Goal: Task Accomplishment & Management: Manage account settings

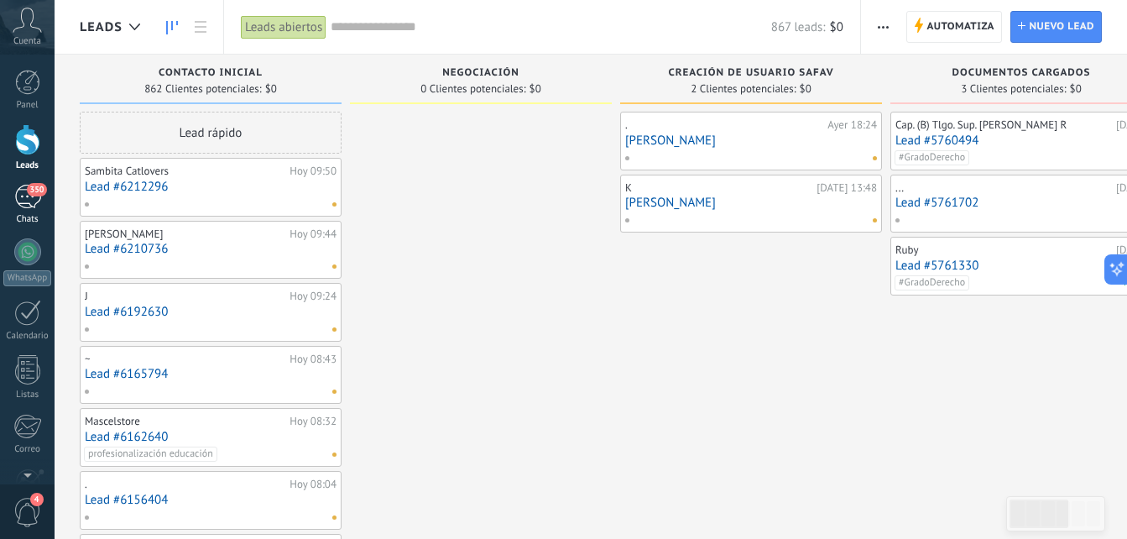
click at [20, 197] on div "350" at bounding box center [27, 197] width 27 height 24
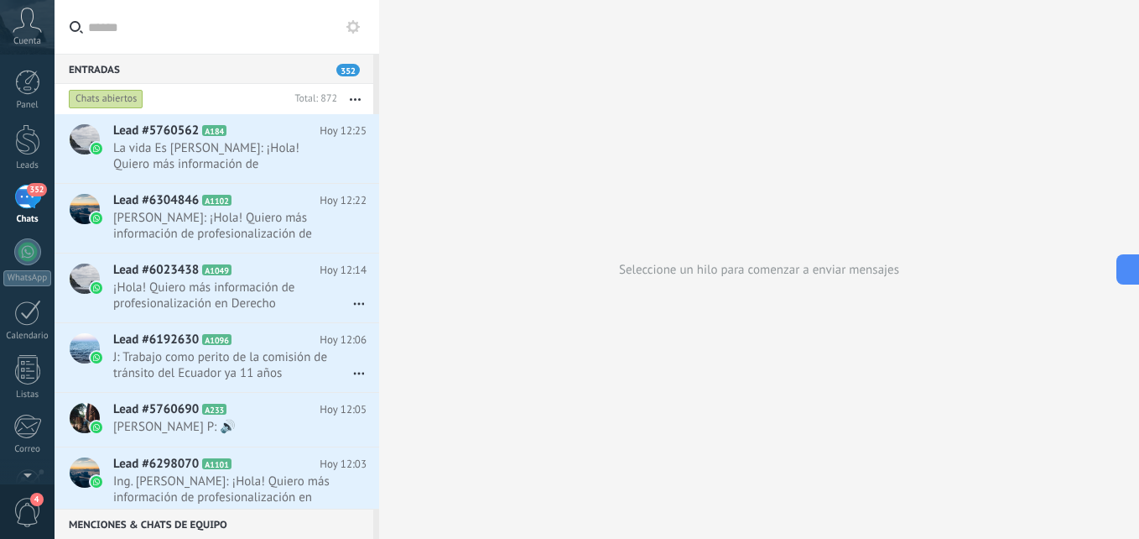
click at [25, 26] on icon at bounding box center [27, 20] width 29 height 25
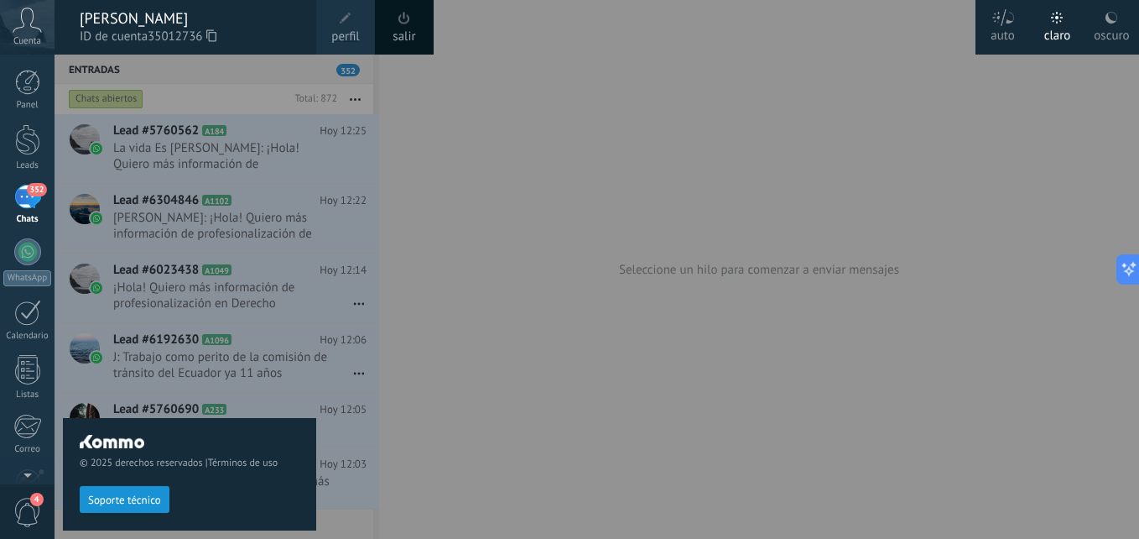
click at [215, 35] on icon at bounding box center [211, 35] width 10 height 13
click at [579, 429] on div at bounding box center [624, 269] width 1139 height 539
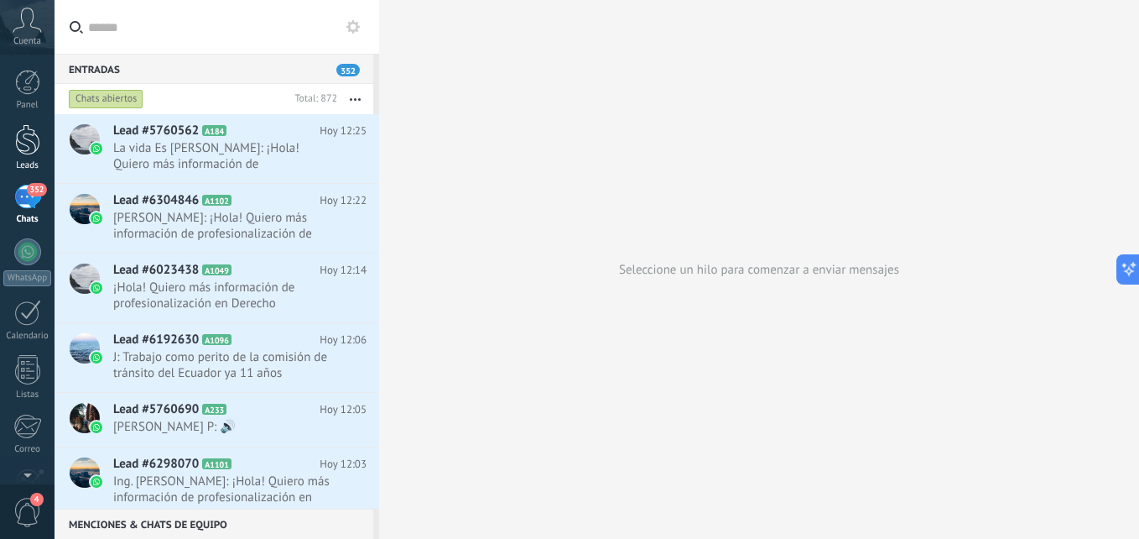
click at [33, 132] on div at bounding box center [27, 139] width 25 height 31
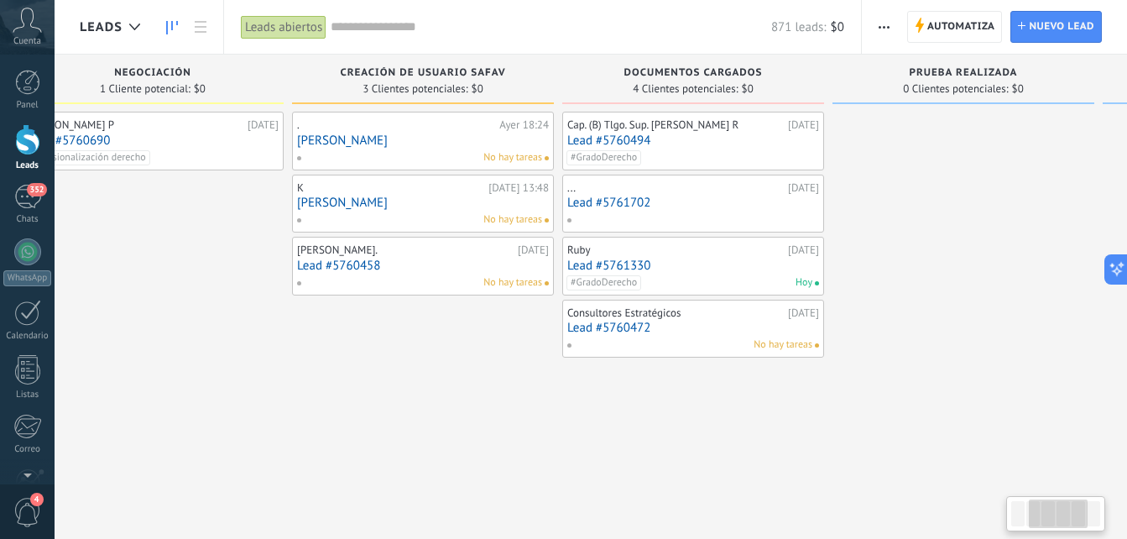
scroll to position [0, 355]
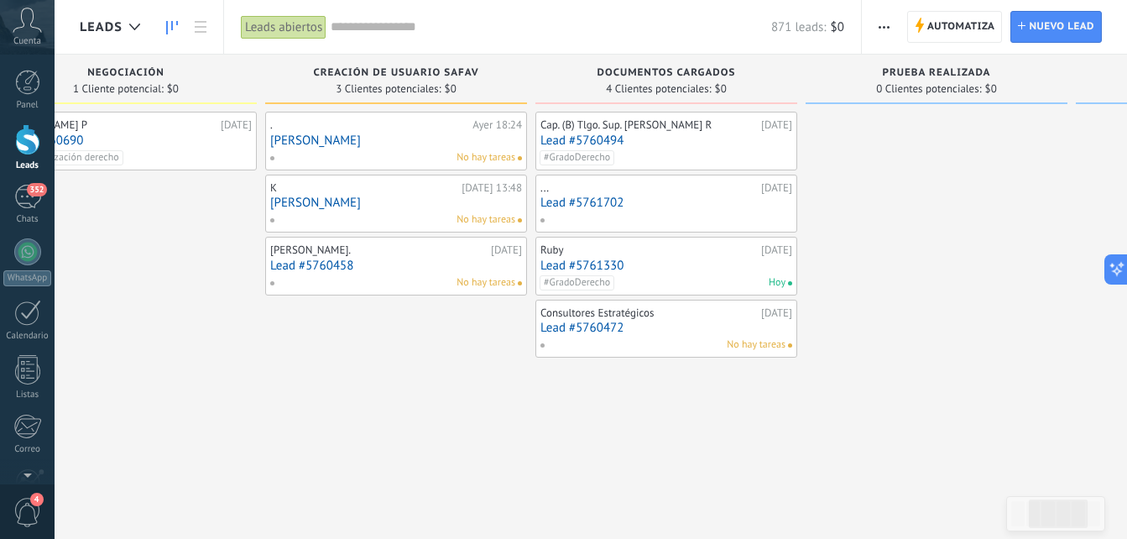
drag, startPoint x: 873, startPoint y: 472, endPoint x: 366, endPoint y: 581, distance: 518.5
click at [366, 538] on html ".abccls-1,.abccls-2{fill-rule:evenodd}.abccls-2{fill:#fff} .abfcls-1{fill:none}…" at bounding box center [563, 269] width 1127 height 539
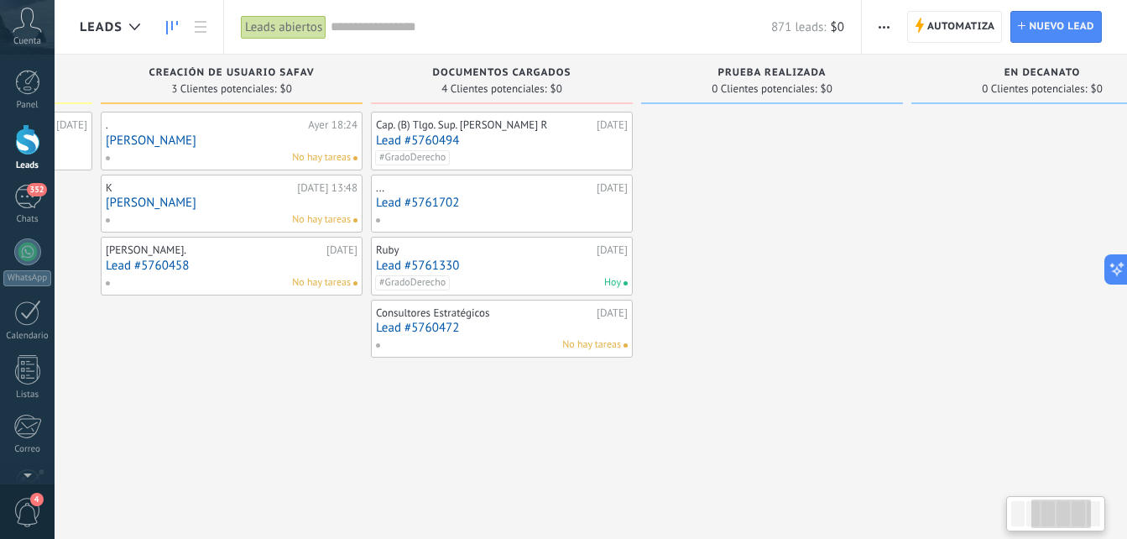
scroll to position [0, 591]
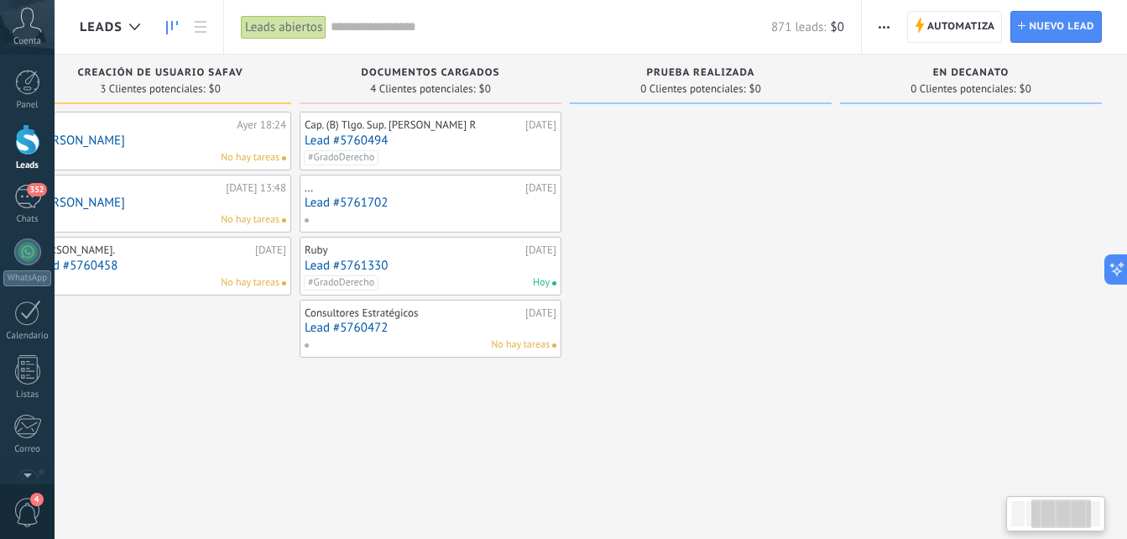
drag, startPoint x: 988, startPoint y: 217, endPoint x: 740, endPoint y: 334, distance: 273.6
drag, startPoint x: 977, startPoint y: 125, endPoint x: 892, endPoint y: 154, distance: 90.2
drag, startPoint x: 1045, startPoint y: 159, endPoint x: 856, endPoint y: 187, distance: 190.9
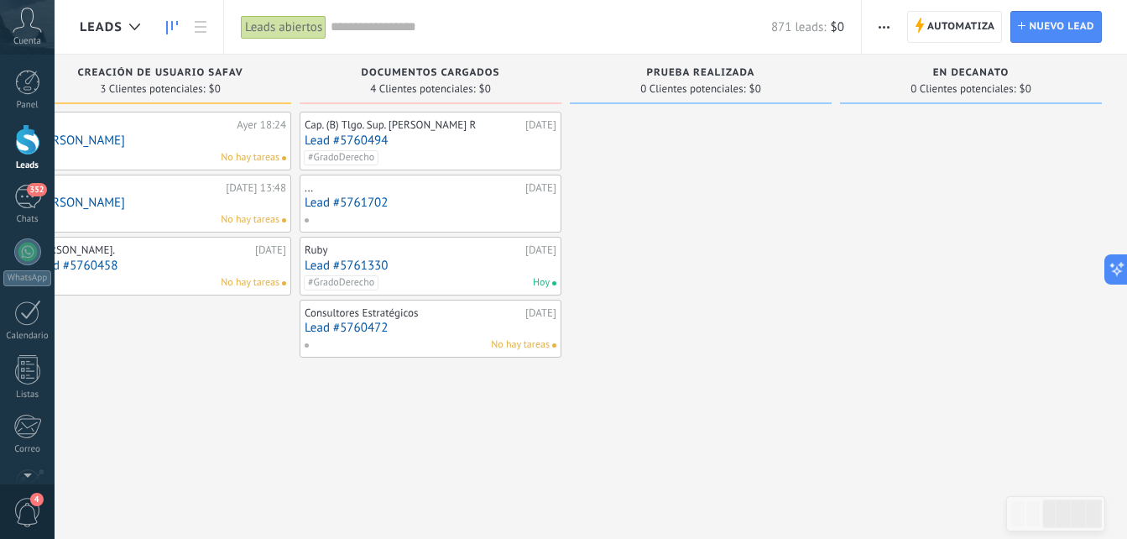
drag, startPoint x: 1030, startPoint y: 247, endPoint x: 779, endPoint y: 341, distance: 267.9
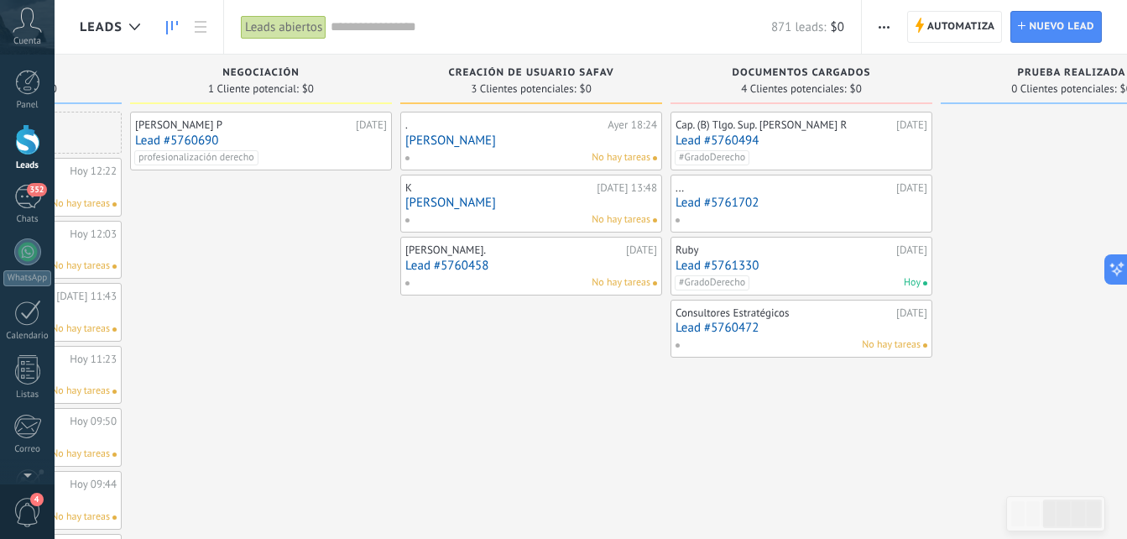
drag, startPoint x: 616, startPoint y: 419, endPoint x: 1138, endPoint y: 153, distance: 585.7
click at [1126, 156] on html ".abccls-1,.abccls-2{fill-rule:evenodd}.abccls-2{fill:#fff} .abfcls-1{fill:none}…" at bounding box center [563, 269] width 1127 height 539
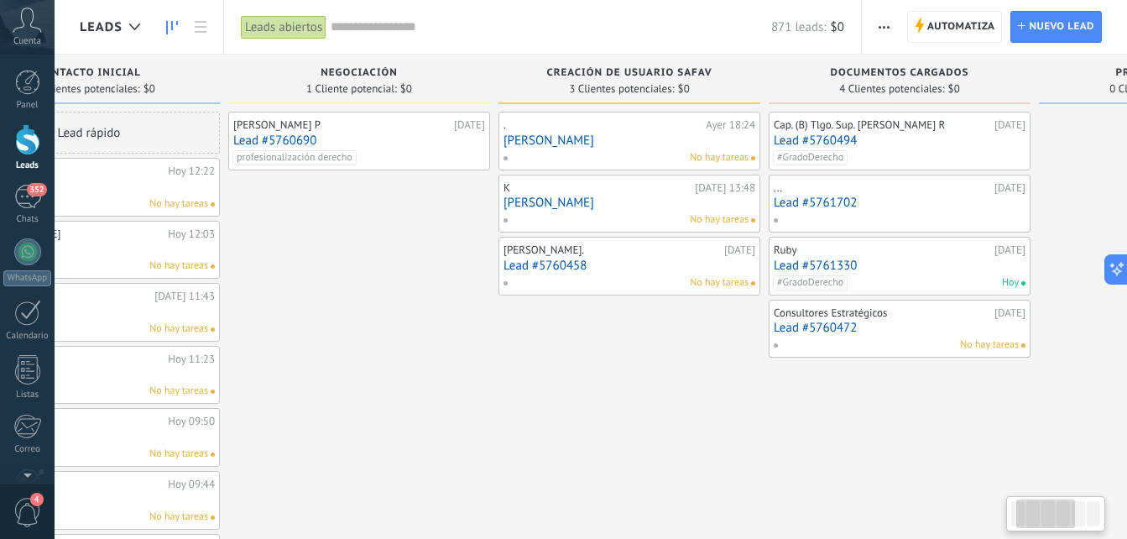
scroll to position [0, 0]
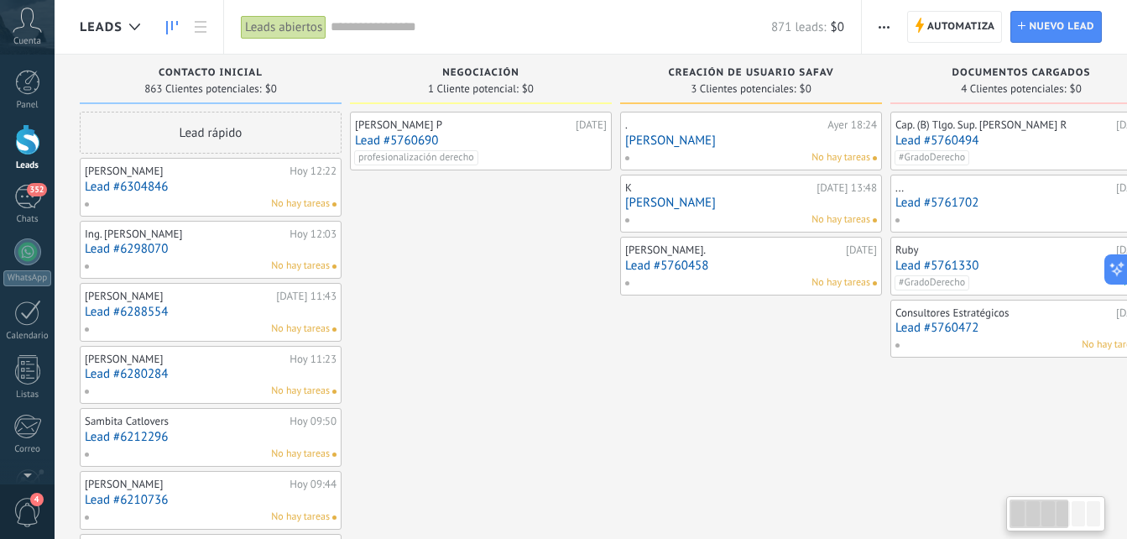
drag, startPoint x: 685, startPoint y: 422, endPoint x: 1076, endPoint y: 292, distance: 412.8
drag, startPoint x: 700, startPoint y: 415, endPoint x: 946, endPoint y: 357, distance: 252.6
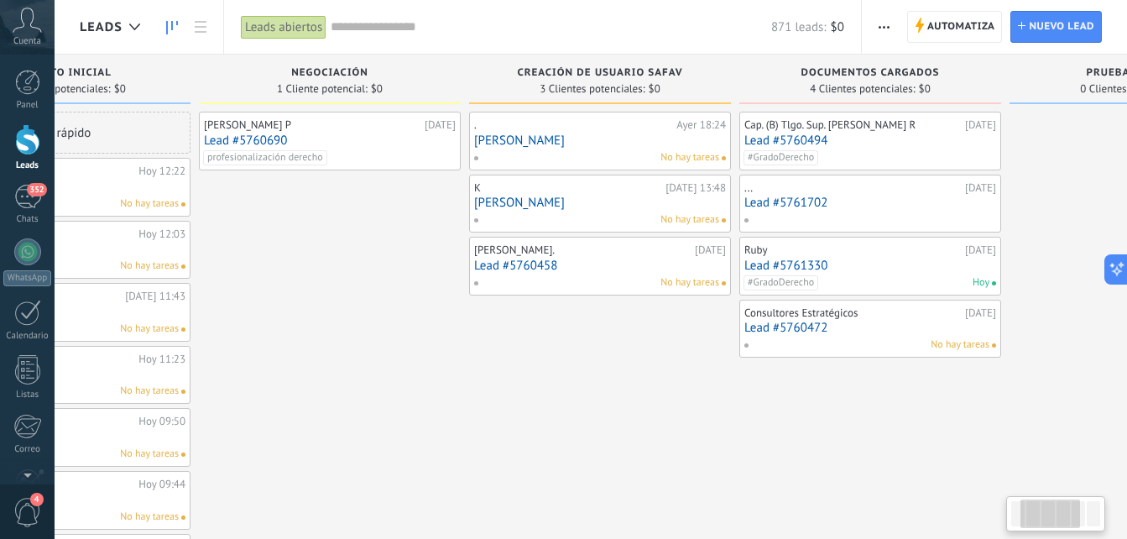
scroll to position [0, 231]
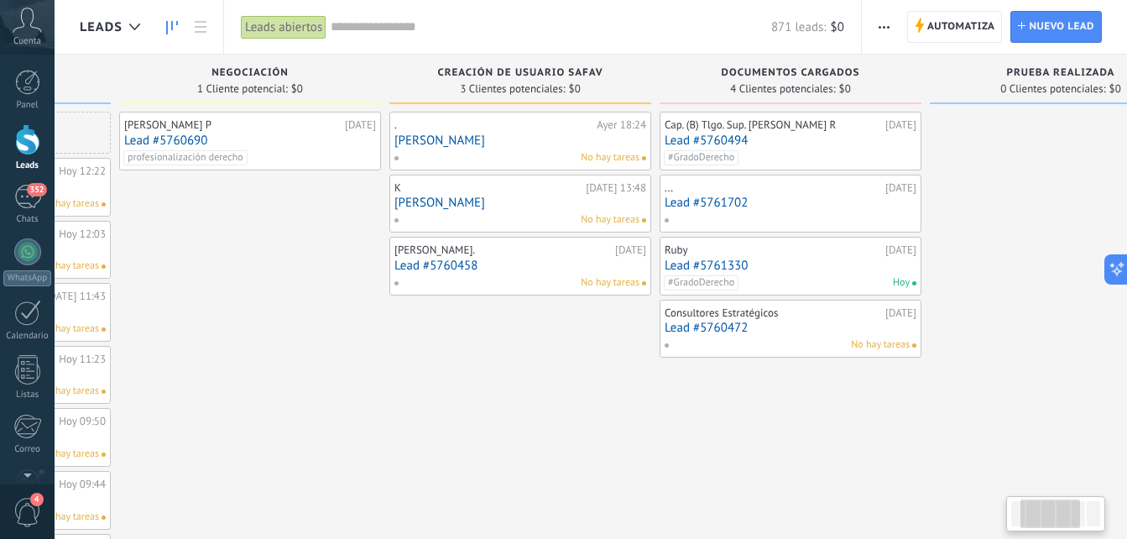
drag, startPoint x: 774, startPoint y: 364, endPoint x: 540, endPoint y: 449, distance: 248.2
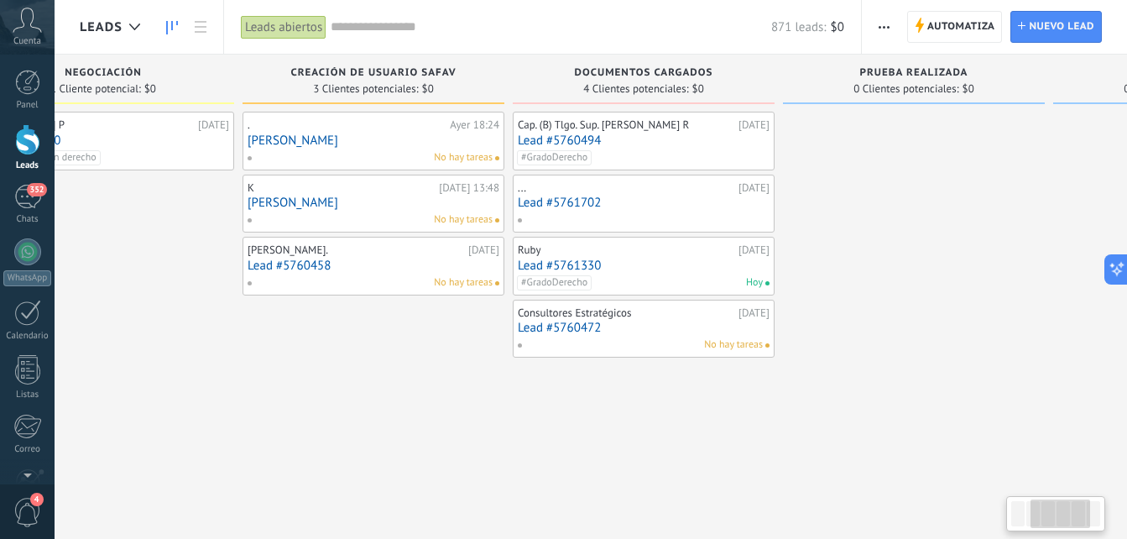
scroll to position [0, 443]
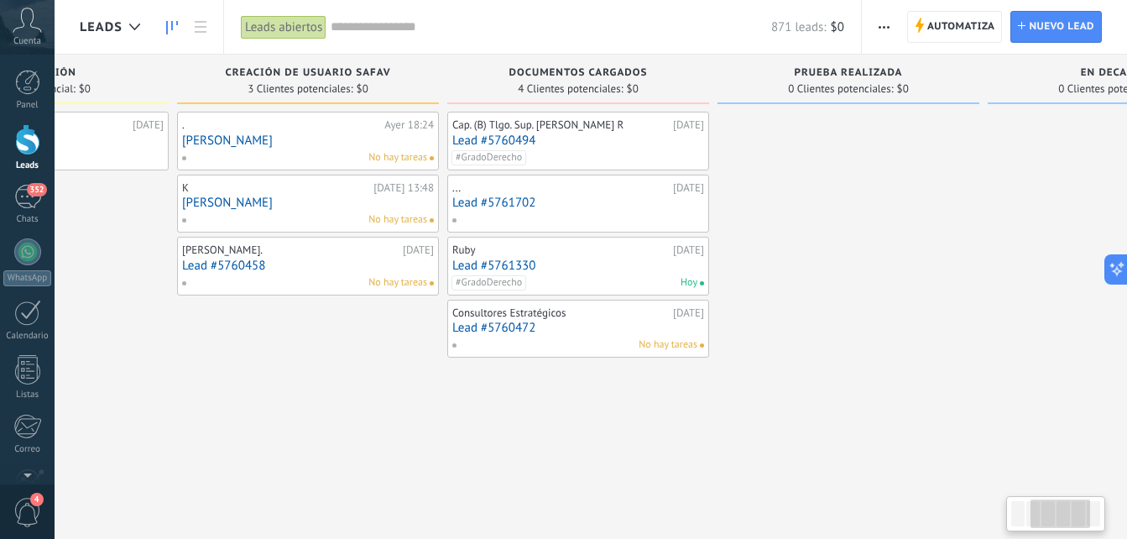
drag, startPoint x: 981, startPoint y: 383, endPoint x: 766, endPoint y: 492, distance: 240.9
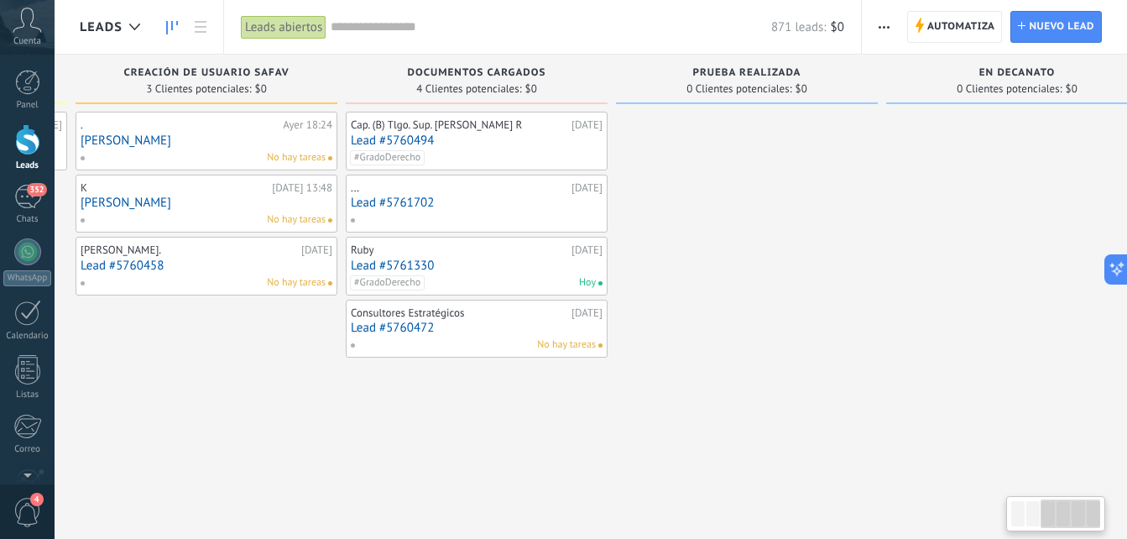
scroll to position [0, 591]
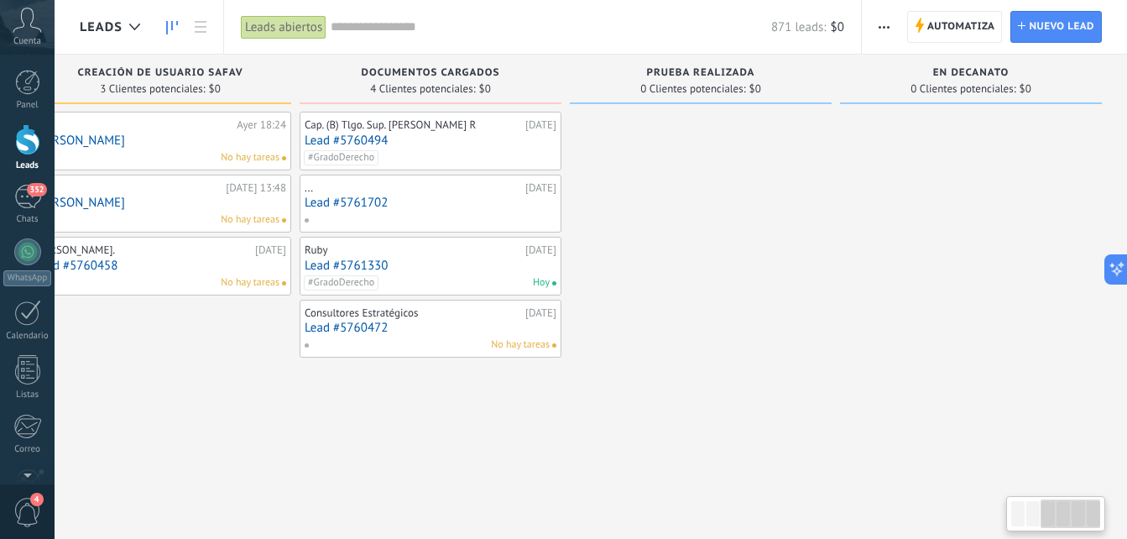
drag, startPoint x: 909, startPoint y: 250, endPoint x: 669, endPoint y: 466, distance: 323.2
drag, startPoint x: 958, startPoint y: 203, endPoint x: 788, endPoint y: 263, distance: 180.7
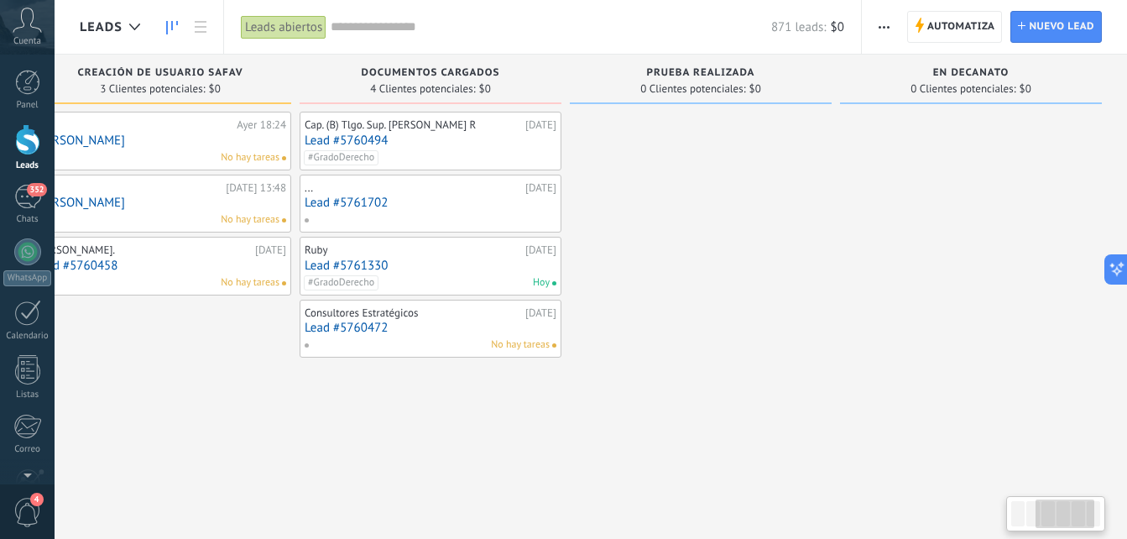
scroll to position [0, 461]
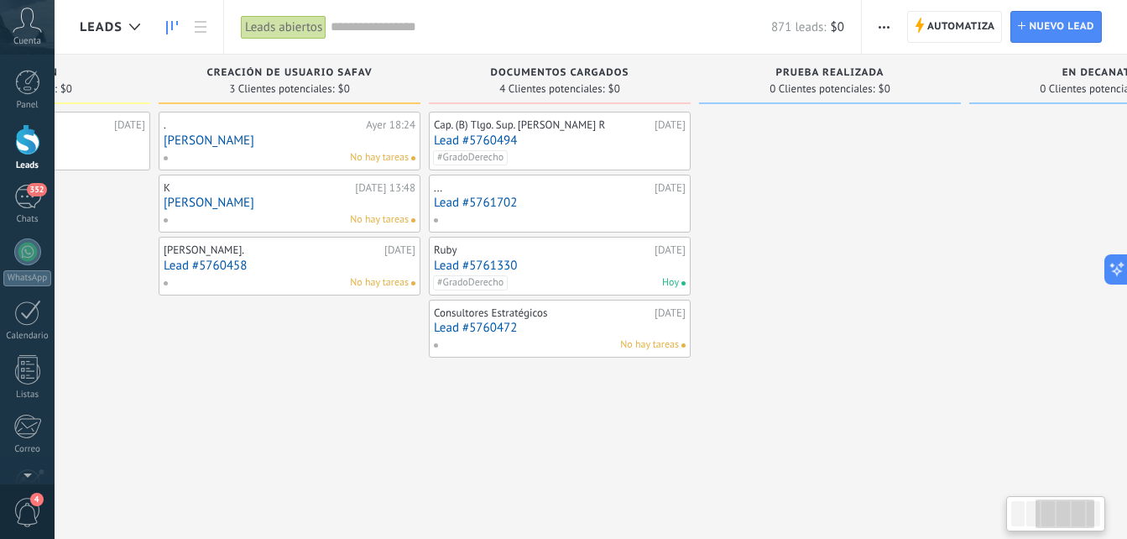
drag, startPoint x: 949, startPoint y: 381, endPoint x: 1129, endPoint y: 135, distance: 304.9
click at [1126, 138] on html ".abccls-1,.abccls-2{fill-rule:evenodd}.abccls-2{fill:#fff} .abfcls-1{fill:none}…" at bounding box center [563, 269] width 1127 height 539
click at [24, 81] on div at bounding box center [27, 82] width 25 height 25
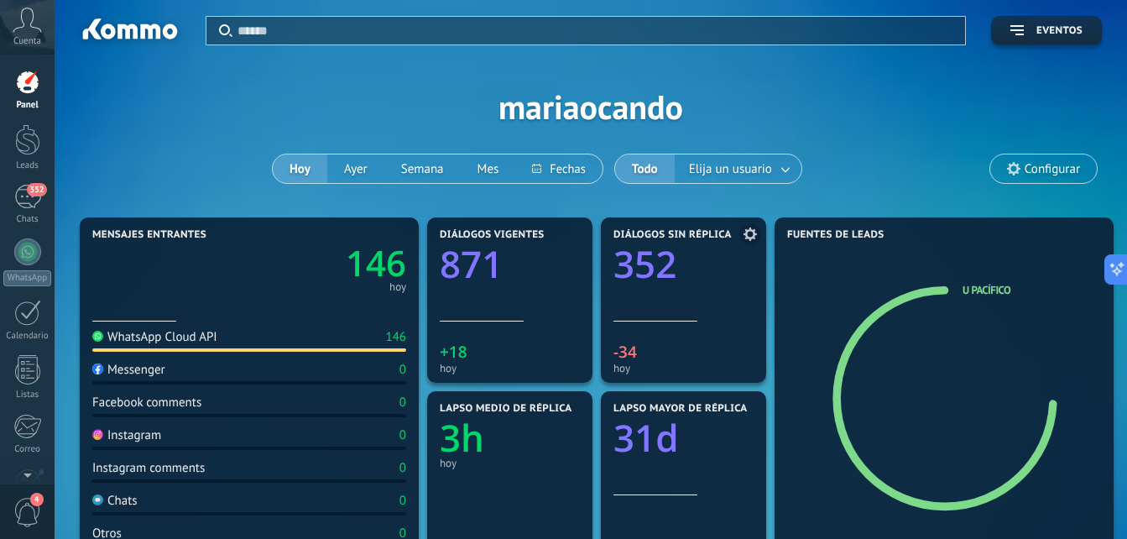
scroll to position [84, 0]
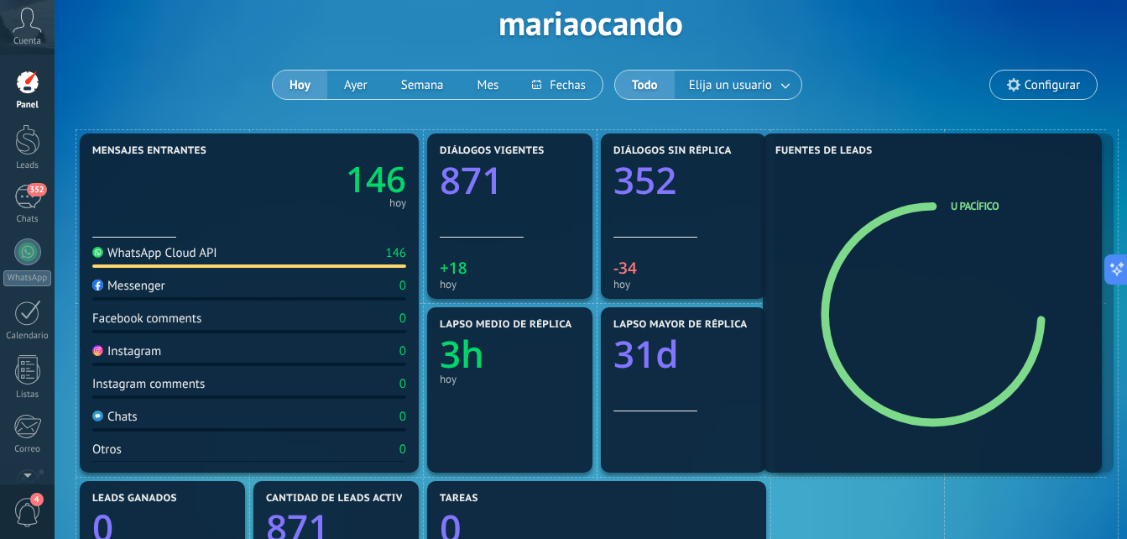
drag, startPoint x: 842, startPoint y: 470, endPoint x: 883, endPoint y: 320, distance: 154.9
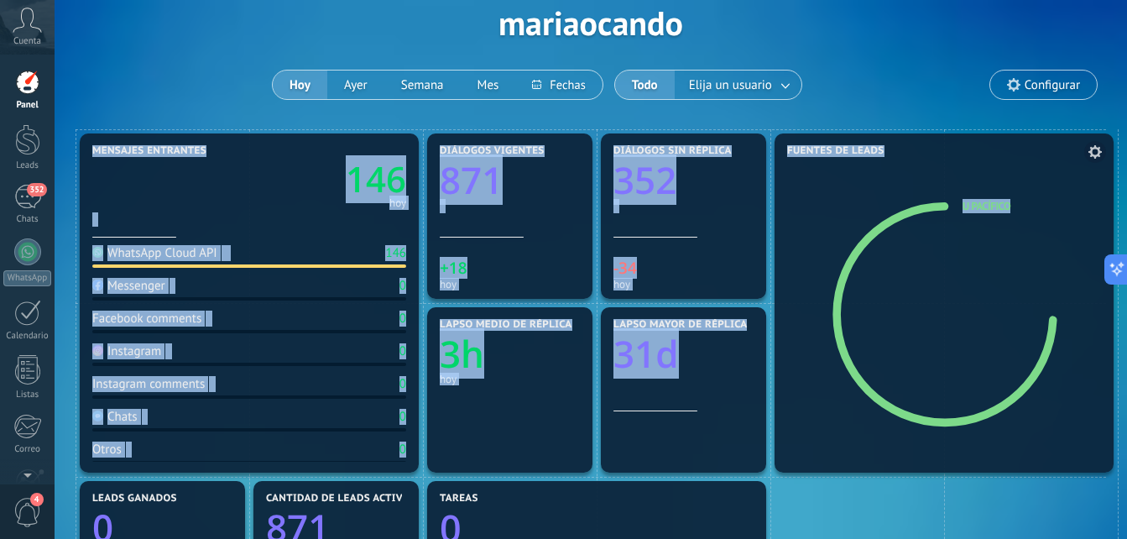
drag, startPoint x: 888, startPoint y: 477, endPoint x: 885, endPoint y: 398, distance: 78.9
click at [242, 202] on div "146 [DATE]" at bounding box center [249, 182] width 314 height 50
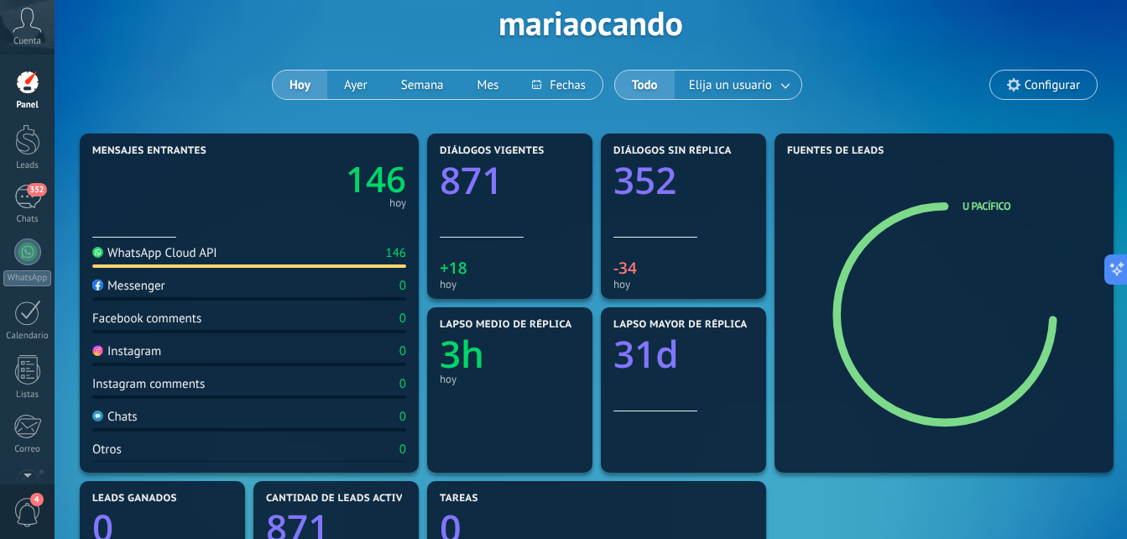
click at [252, 87] on div "Aplicar Eventos mariaocando [DATE] [DATE] Semana Mes Todo Elija un usuario Conf…" at bounding box center [591, 22] width 1022 height 213
click at [347, 88] on button "Ayer" at bounding box center [355, 84] width 57 height 29
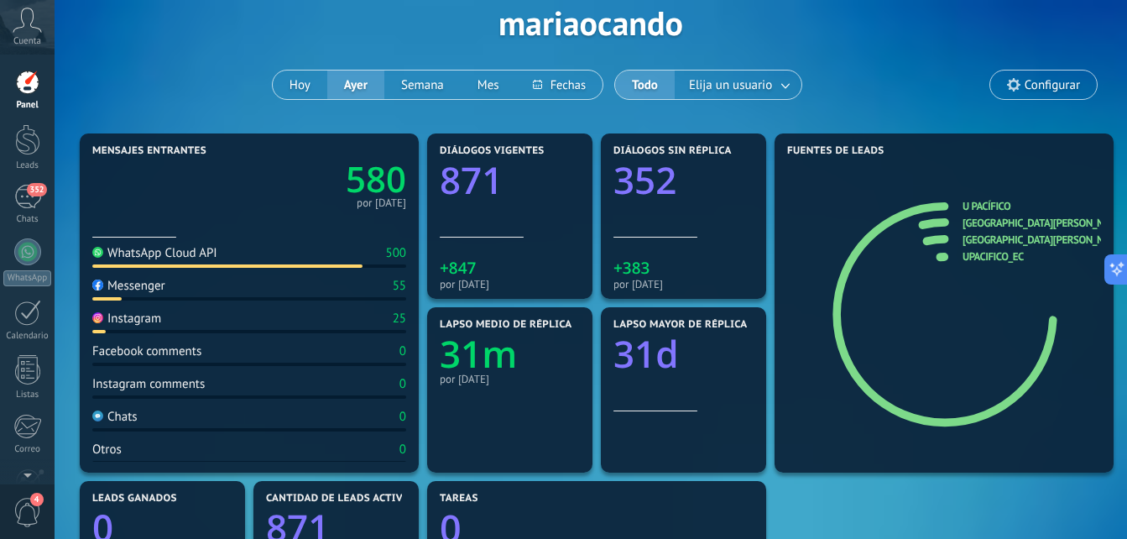
drag, startPoint x: 922, startPoint y: 505, endPoint x: 960, endPoint y: 478, distance: 46.3
drag, startPoint x: 122, startPoint y: 59, endPoint x: 258, endPoint y: 1, distance: 147.0
click at [258, 1] on div "Aplicar Eventos mariaocando [DATE] [DATE] Semana Mes Todo Elija un usuario Conf…" at bounding box center [591, 22] width 1022 height 213
drag, startPoint x: 156, startPoint y: 113, endPoint x: 166, endPoint y: 37, distance: 77.0
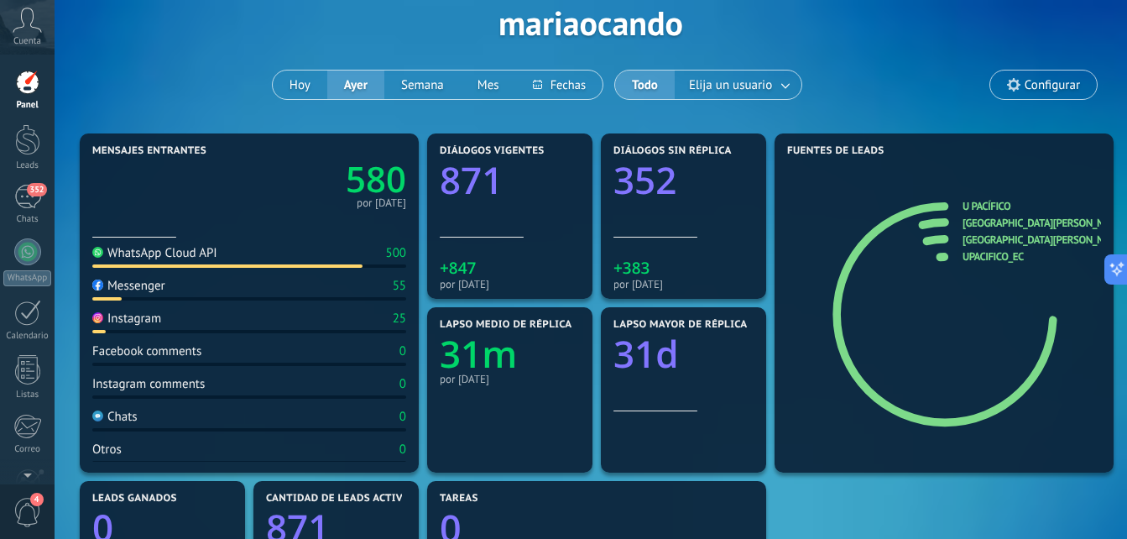
click at [166, 39] on div "Aplicar Eventos mariaocando [DATE] [DATE] Semana Mes Todo Elija un usuario Conf…" at bounding box center [591, 22] width 1022 height 213
click at [29, 153] on div at bounding box center [27, 139] width 25 height 31
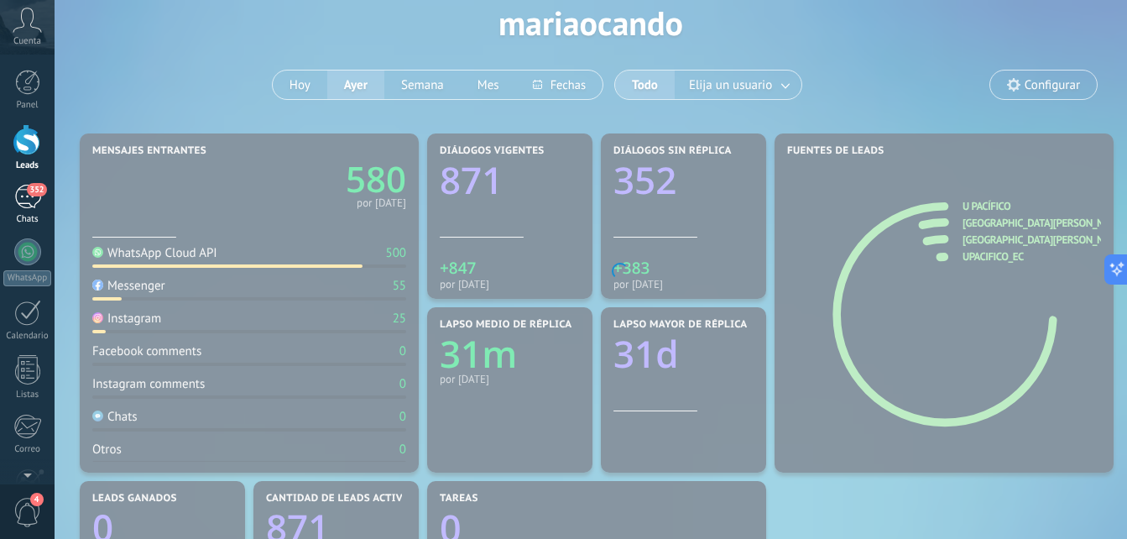
click at [42, 217] on div "Chats" at bounding box center [27, 219] width 49 height 11
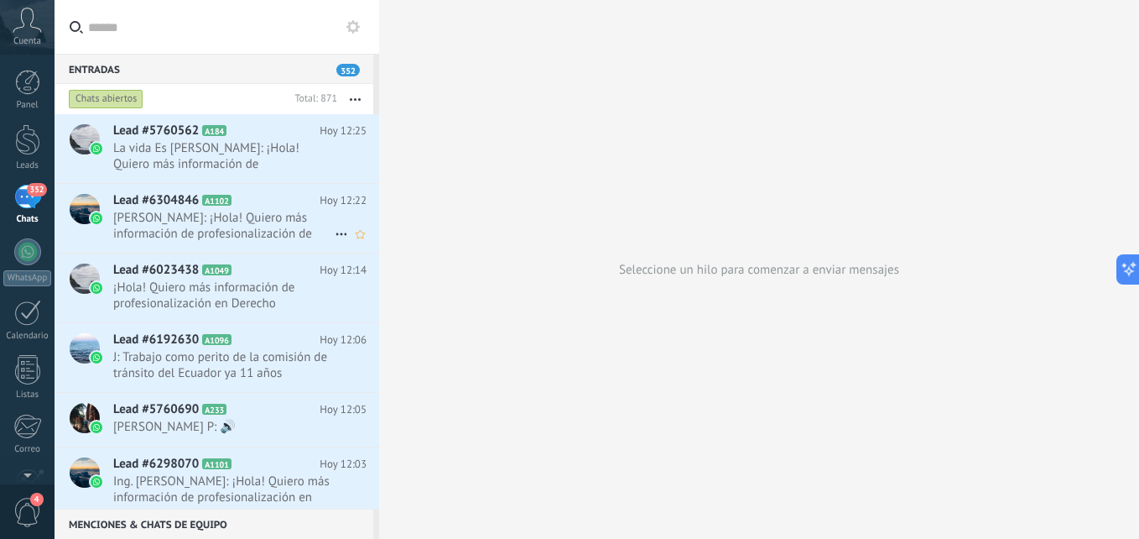
click at [186, 230] on span "[PERSON_NAME]: ¡Hola! Quiero más información de profesionalización de Administr…" at bounding box center [223, 226] width 221 height 32
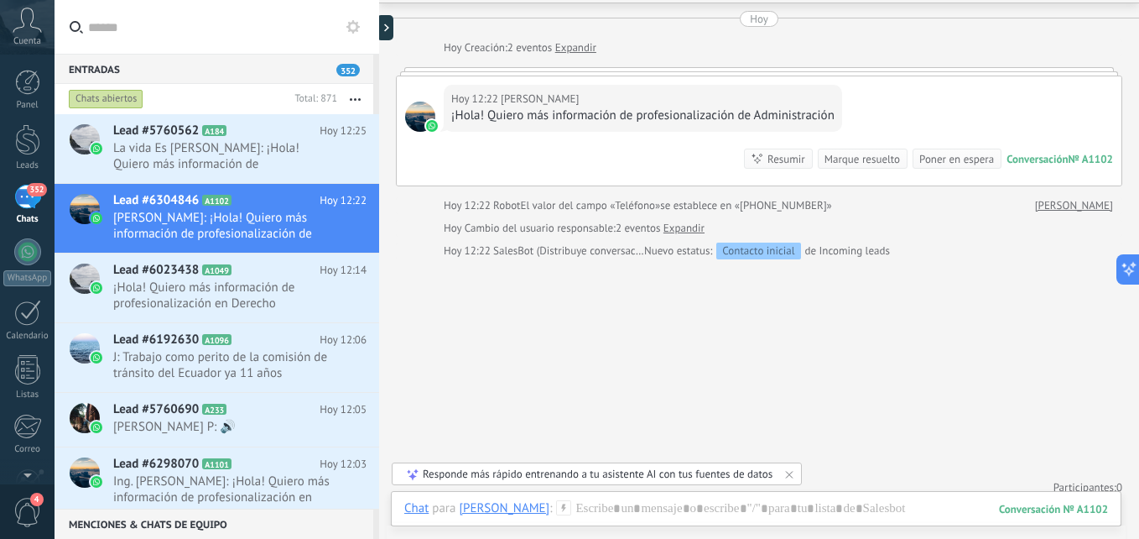
scroll to position [65, 0]
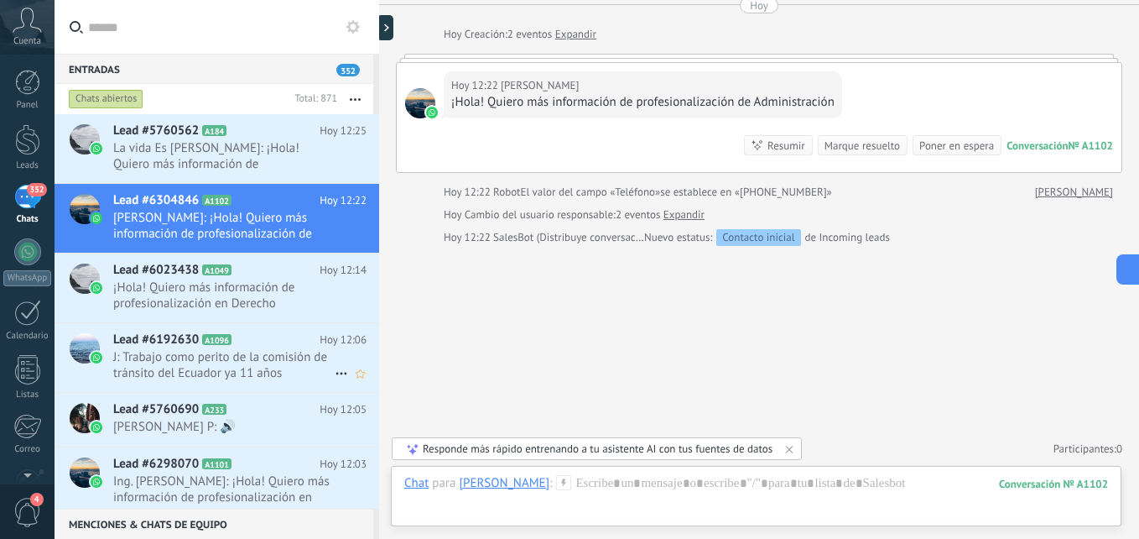
click at [251, 370] on span "J: Trabajo como perito de la comisión de tránsito del Ecuador ya 11 años" at bounding box center [223, 365] width 221 height 32
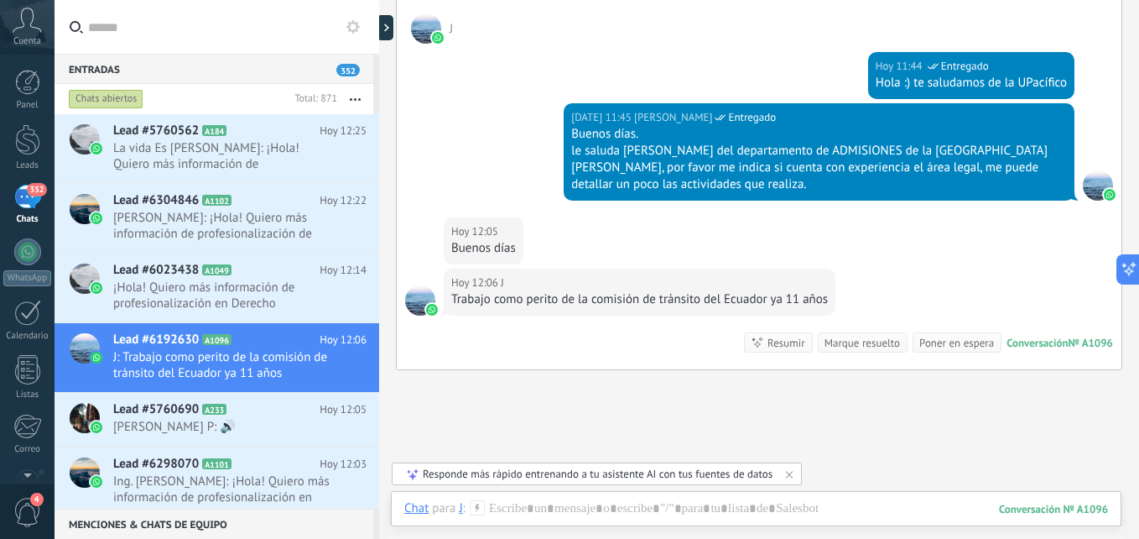
scroll to position [426, 0]
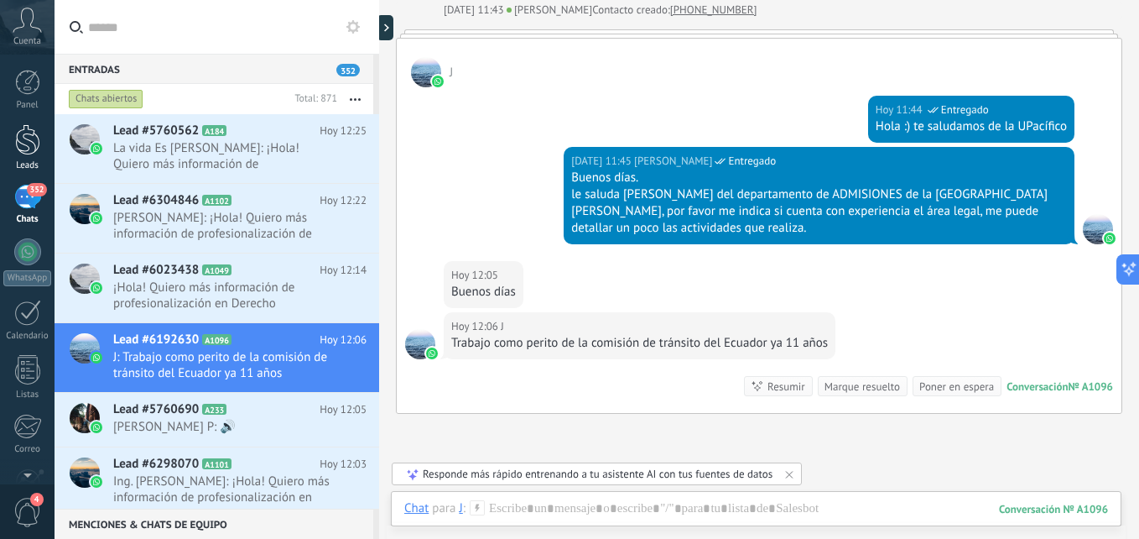
click at [29, 153] on div at bounding box center [27, 139] width 25 height 31
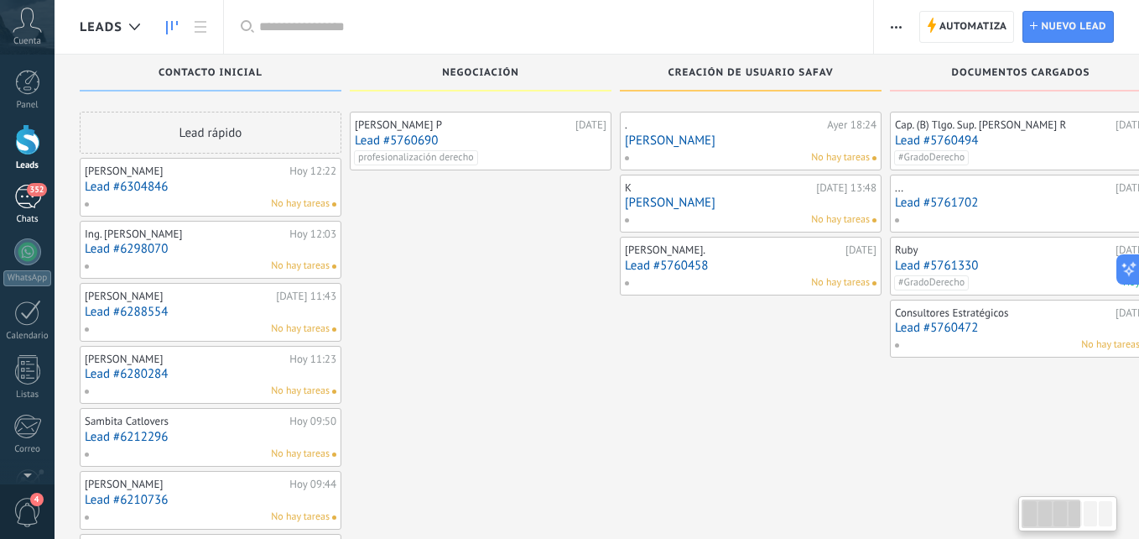
click at [31, 199] on div "352" at bounding box center [27, 197] width 27 height 24
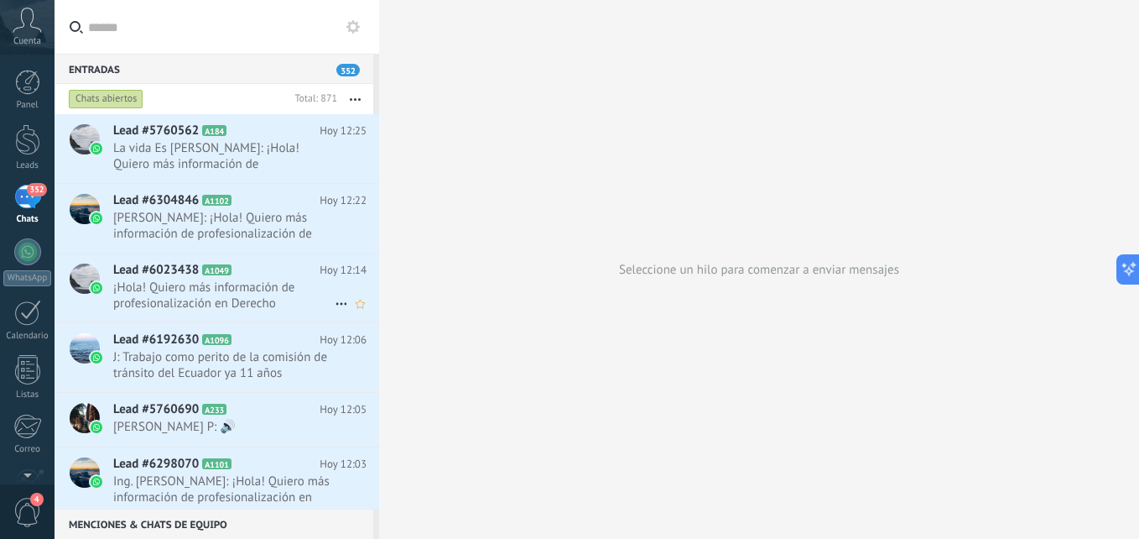
click at [193, 317] on div "Lead #6023438 A1049 [DATE] 12:14 ¡Hola! Quiero más información de profesionaliz…" at bounding box center [246, 287] width 266 height 69
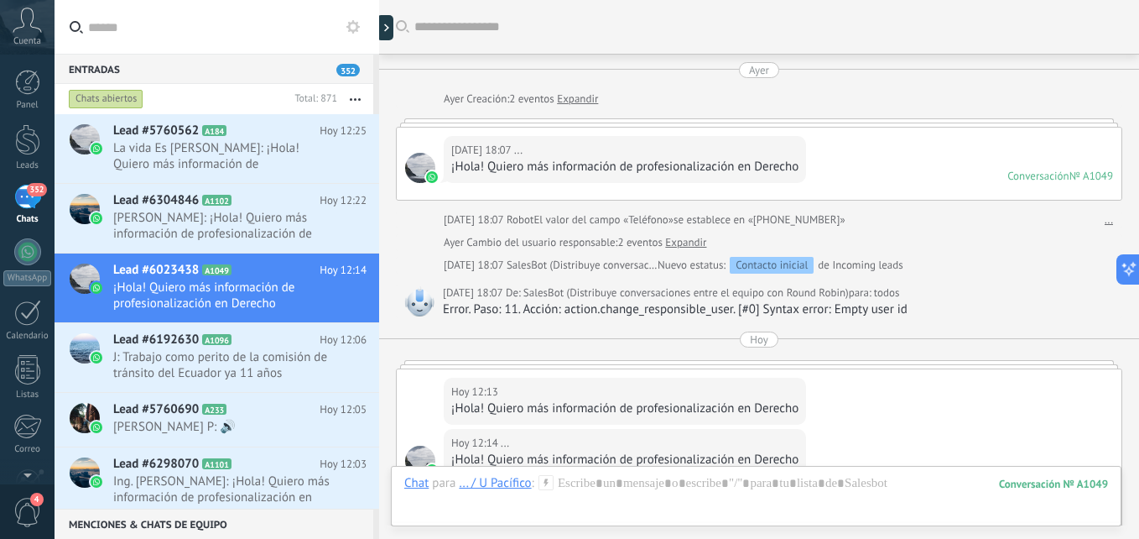
scroll to position [284, 0]
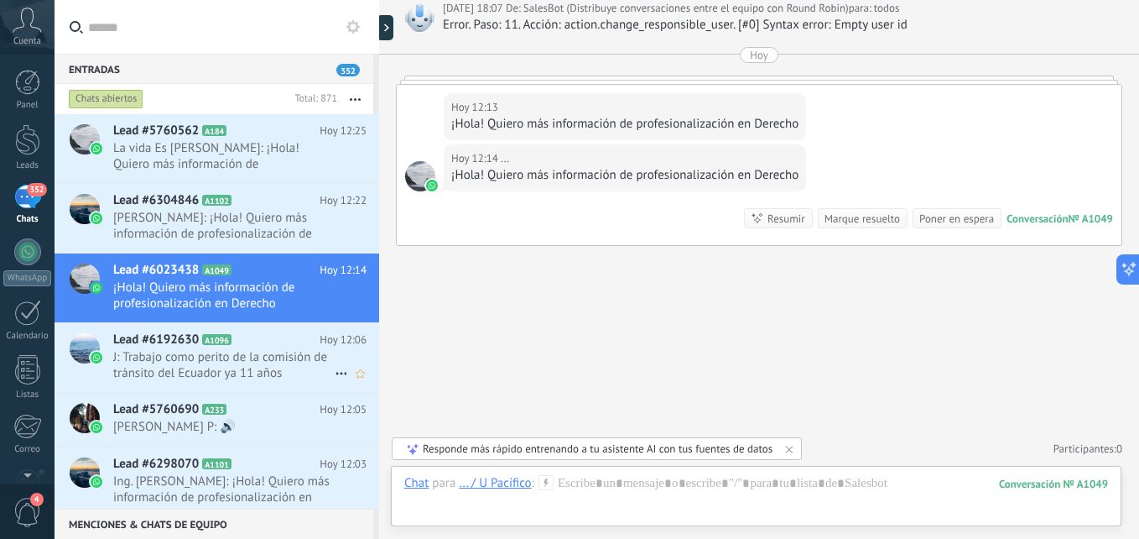
click at [235, 366] on span "J: Trabajo como perito de la comisión de tránsito del Ecuador ya 11 años" at bounding box center [223, 365] width 221 height 32
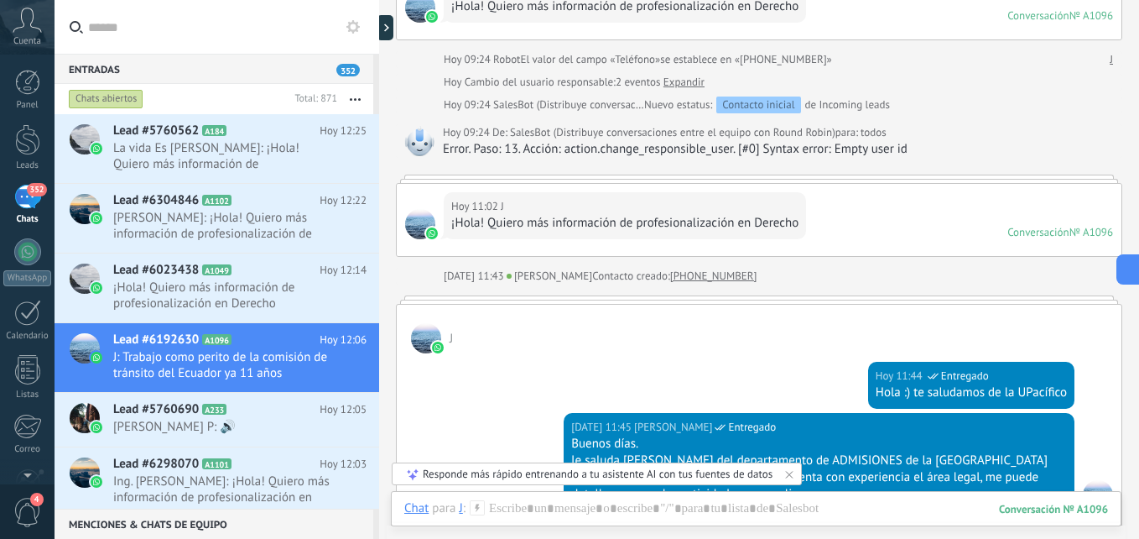
scroll to position [184, 0]
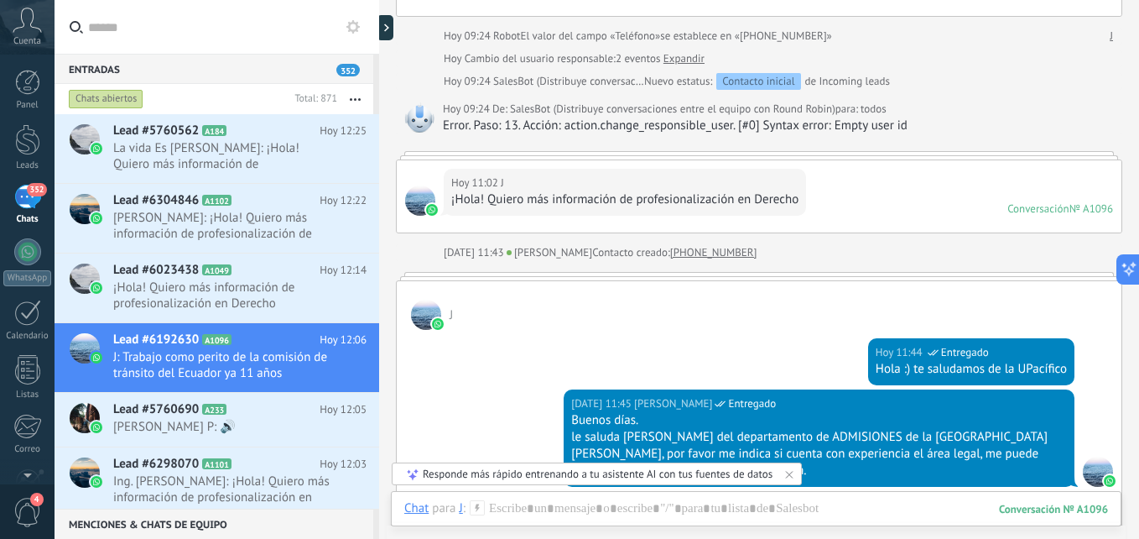
click at [521, 252] on span "[PERSON_NAME]" at bounding box center [550, 252] width 86 height 14
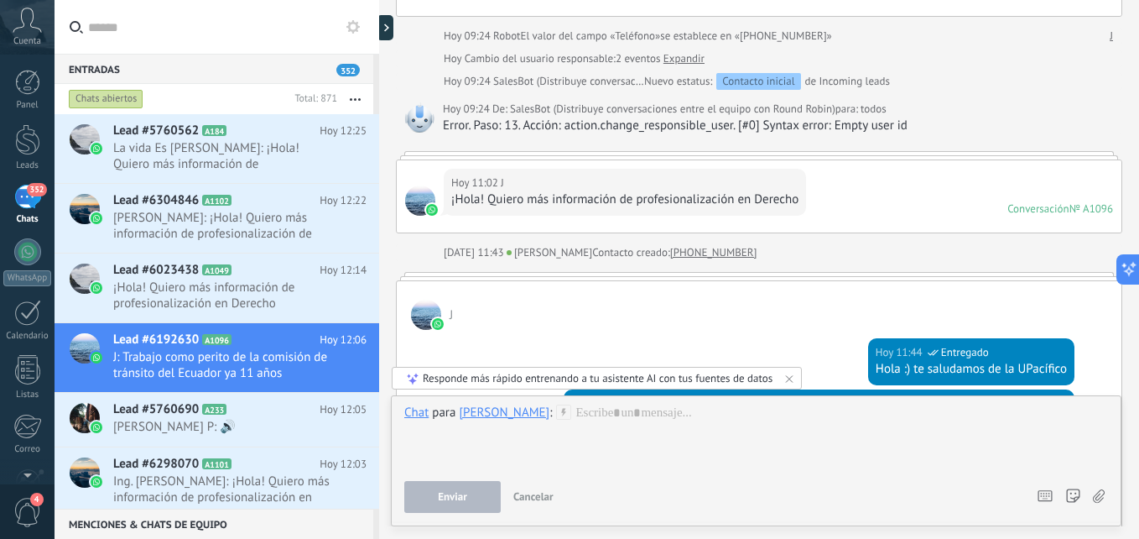
click at [507, 409] on div "[PERSON_NAME]" at bounding box center [504, 411] width 91 height 15
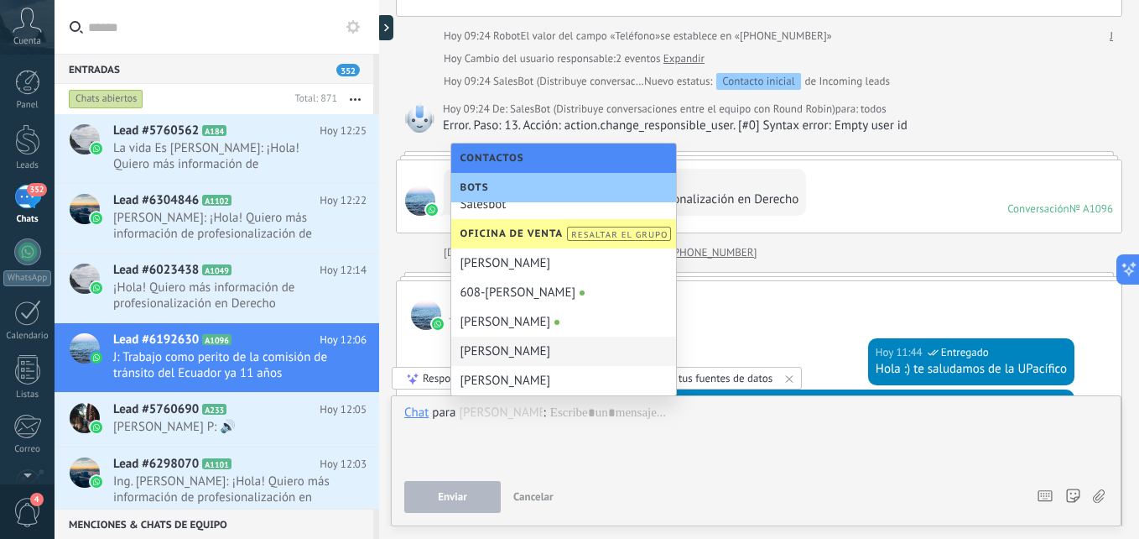
click at [821, 300] on div "J" at bounding box center [759, 305] width 725 height 49
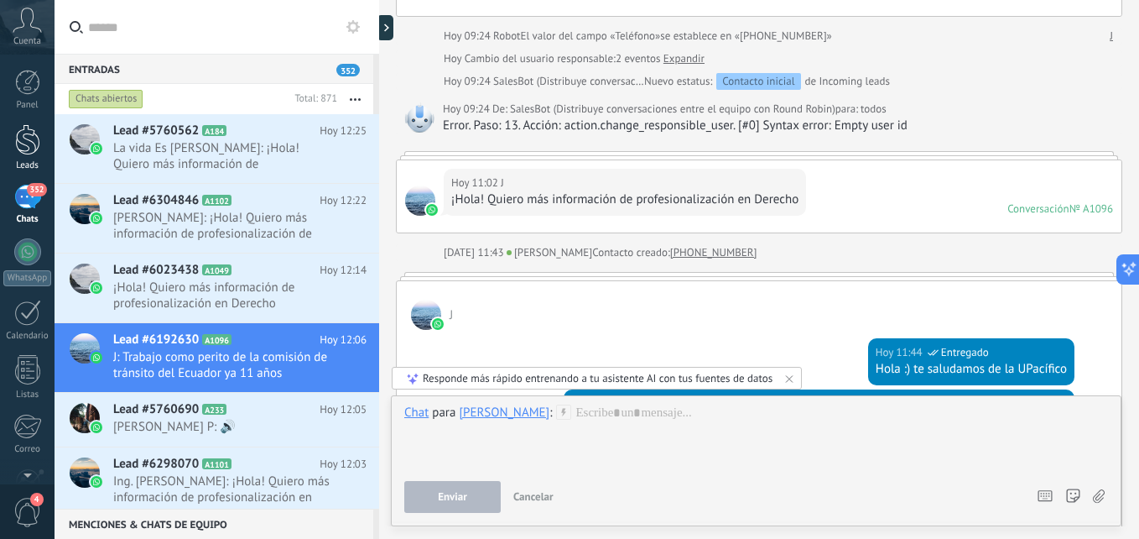
click at [25, 155] on link "Leads" at bounding box center [27, 147] width 55 height 47
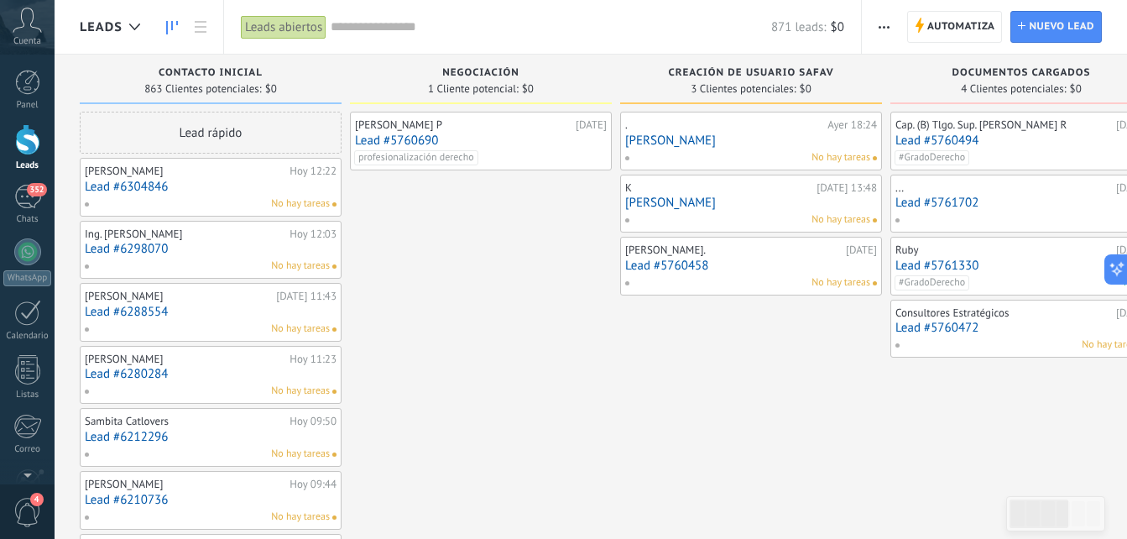
click at [647, 203] on link "[PERSON_NAME]" at bounding box center [751, 202] width 252 height 14
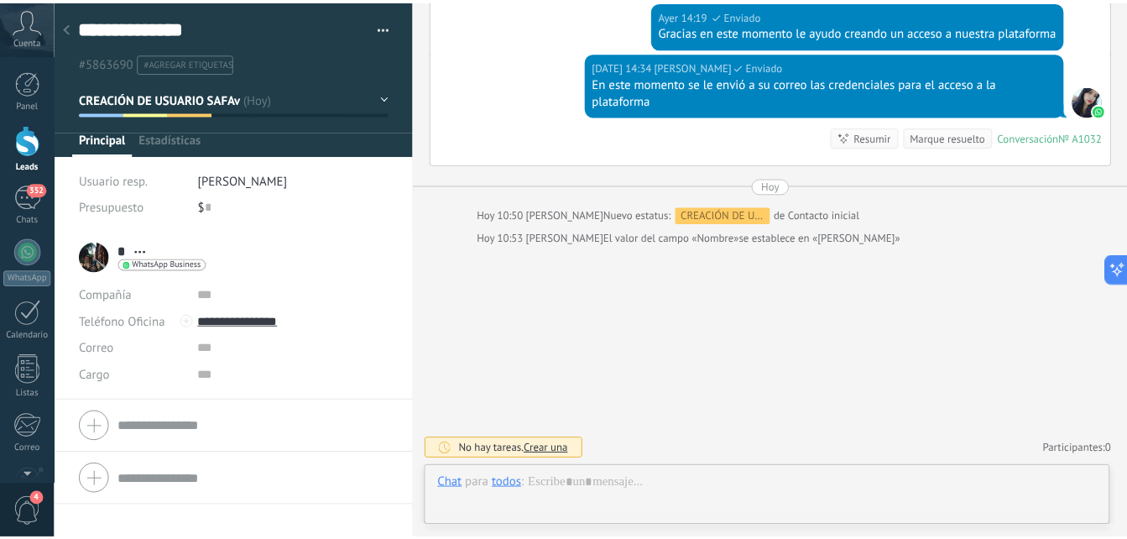
scroll to position [25, 0]
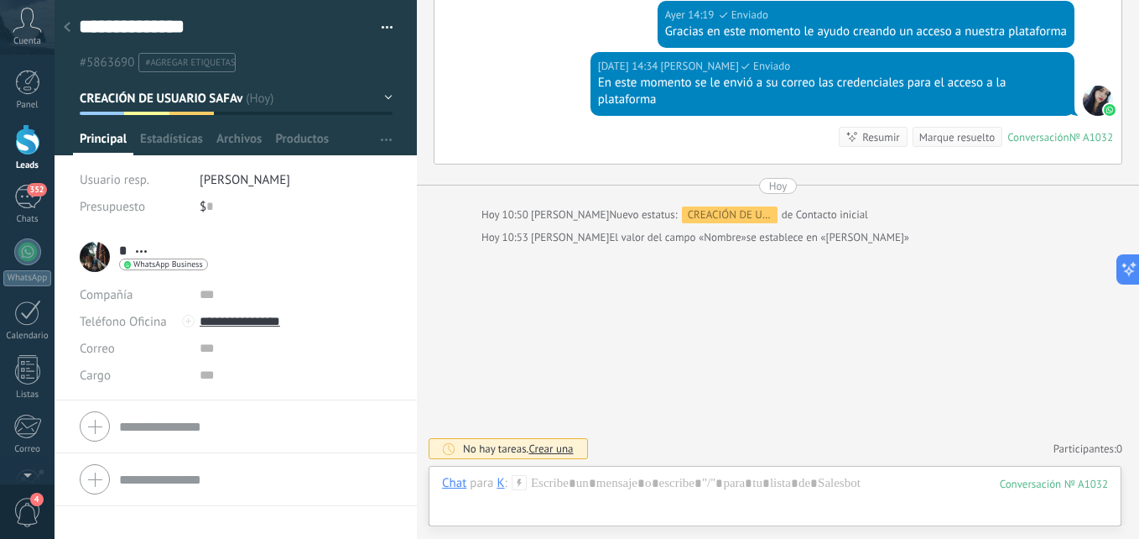
click at [73, 31] on div at bounding box center [66, 28] width 23 height 33
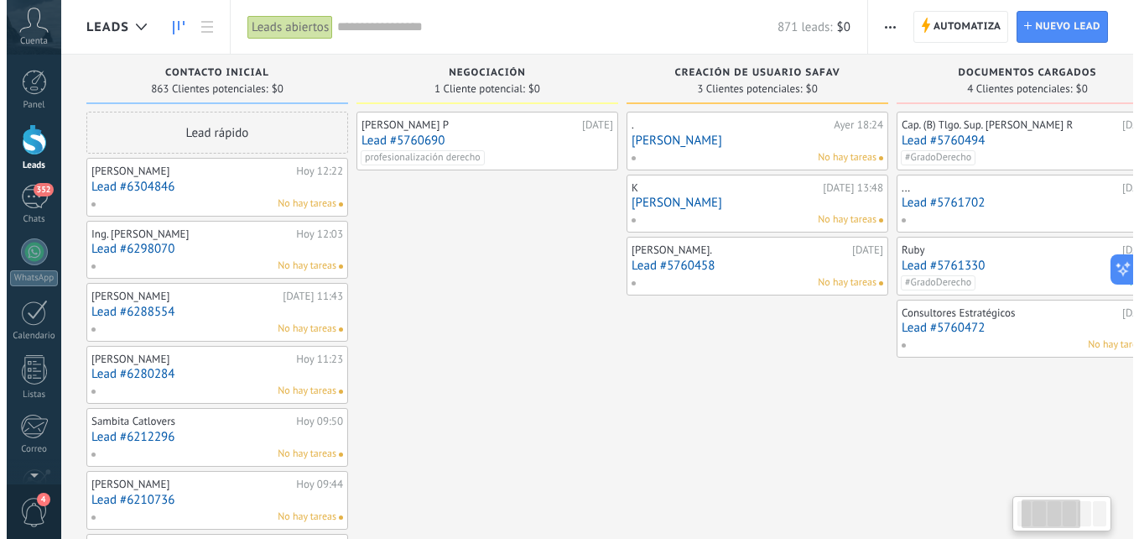
scroll to position [0, 309]
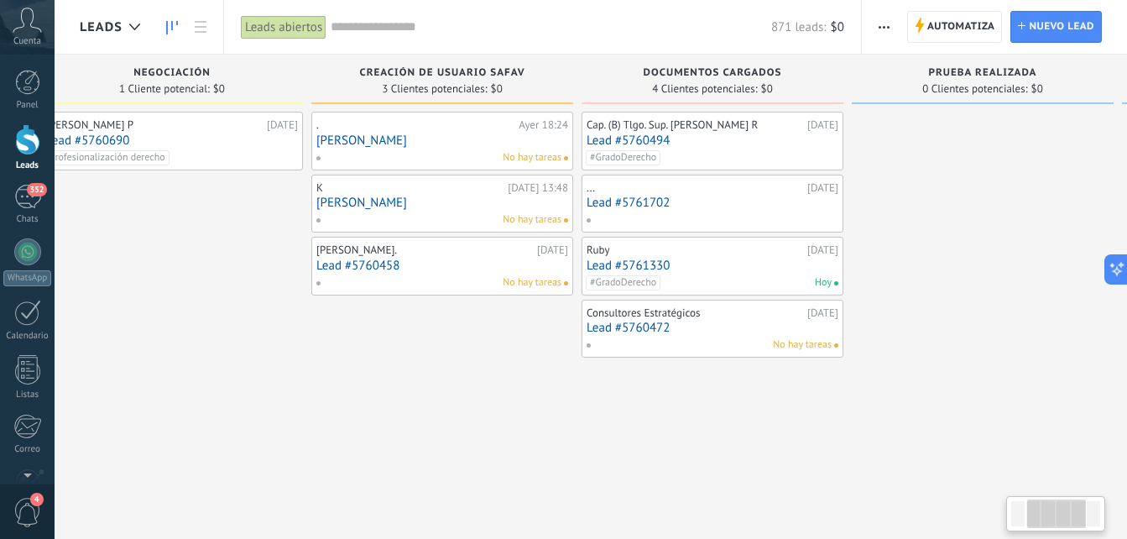
drag, startPoint x: 805, startPoint y: 380, endPoint x: 497, endPoint y: 433, distance: 313.2
click at [608, 263] on link "Lead #5761330" at bounding box center [712, 265] width 252 height 14
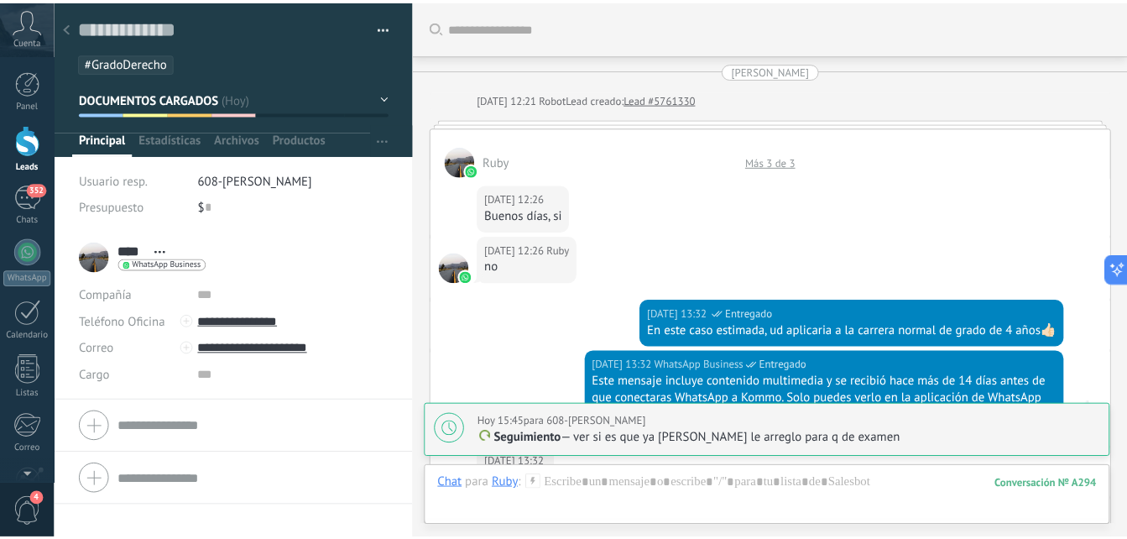
scroll to position [6635, 0]
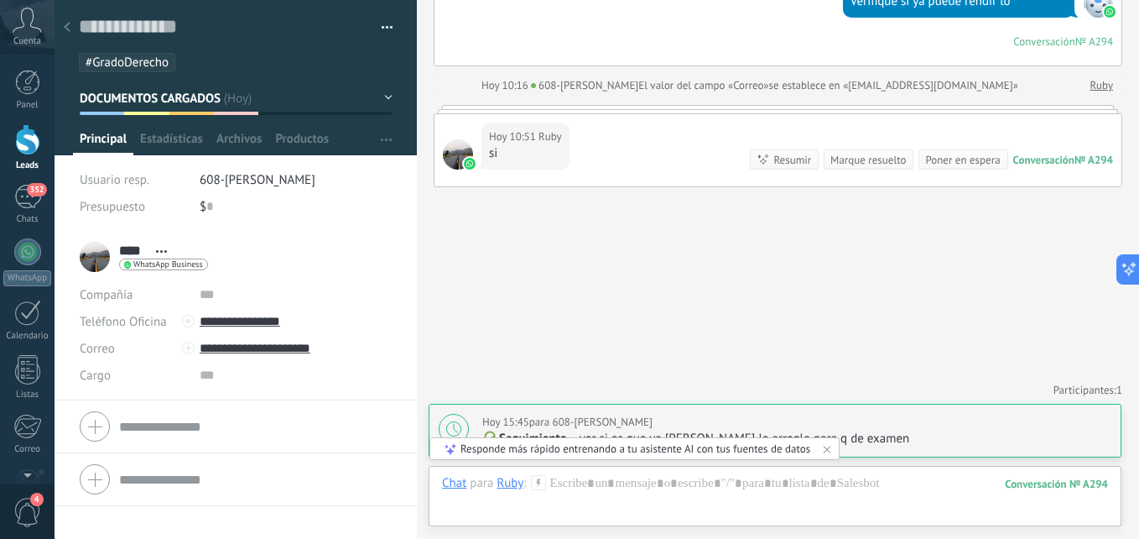
click at [69, 29] on icon at bounding box center [67, 27] width 7 height 10
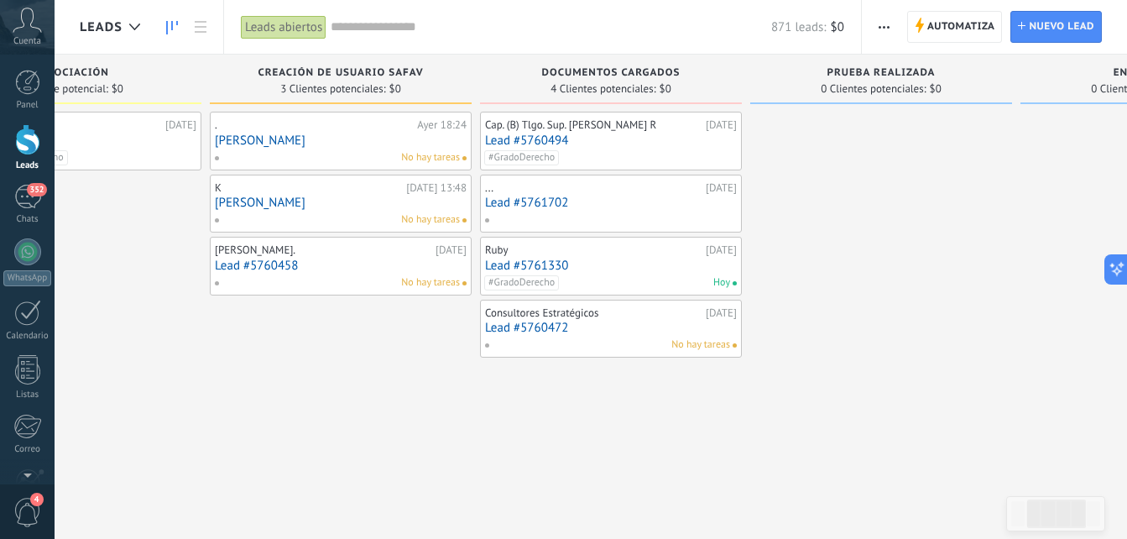
drag, startPoint x: 906, startPoint y: 153, endPoint x: 801, endPoint y: 185, distance: 109.6
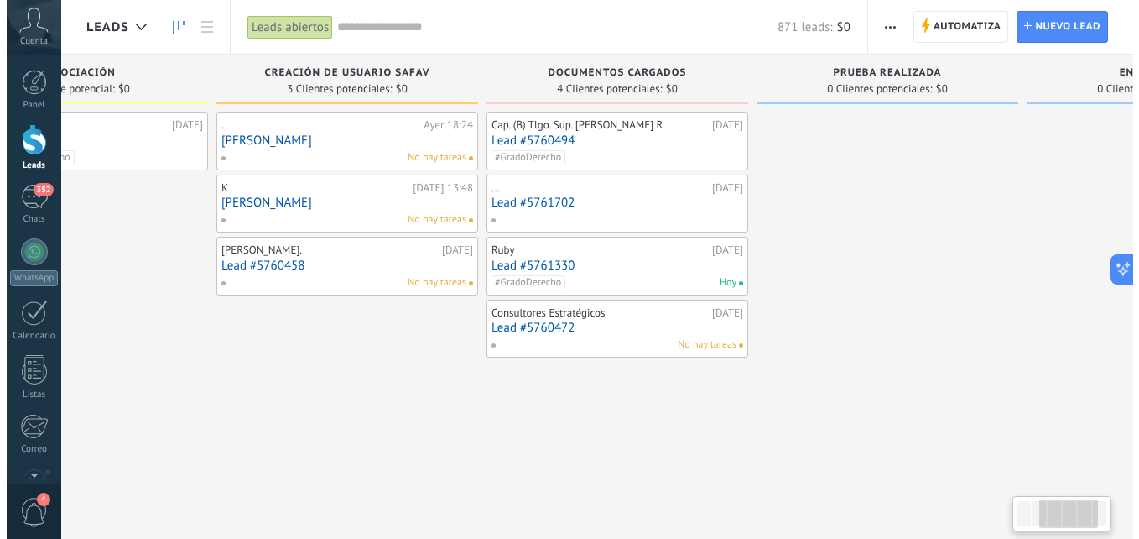
scroll to position [0, 411]
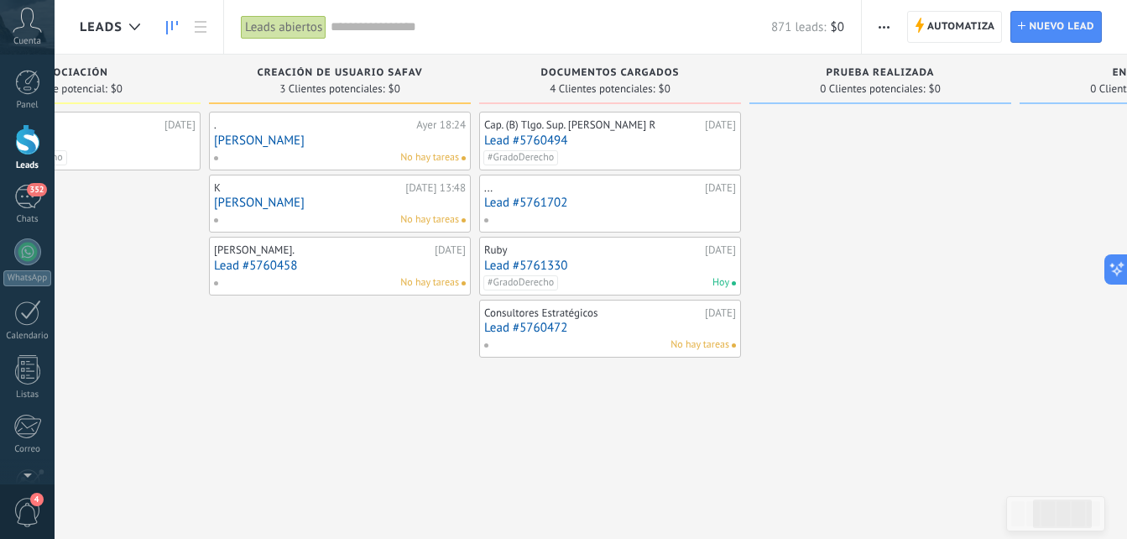
click at [524, 143] on link "Lead #5760494" at bounding box center [610, 140] width 252 height 14
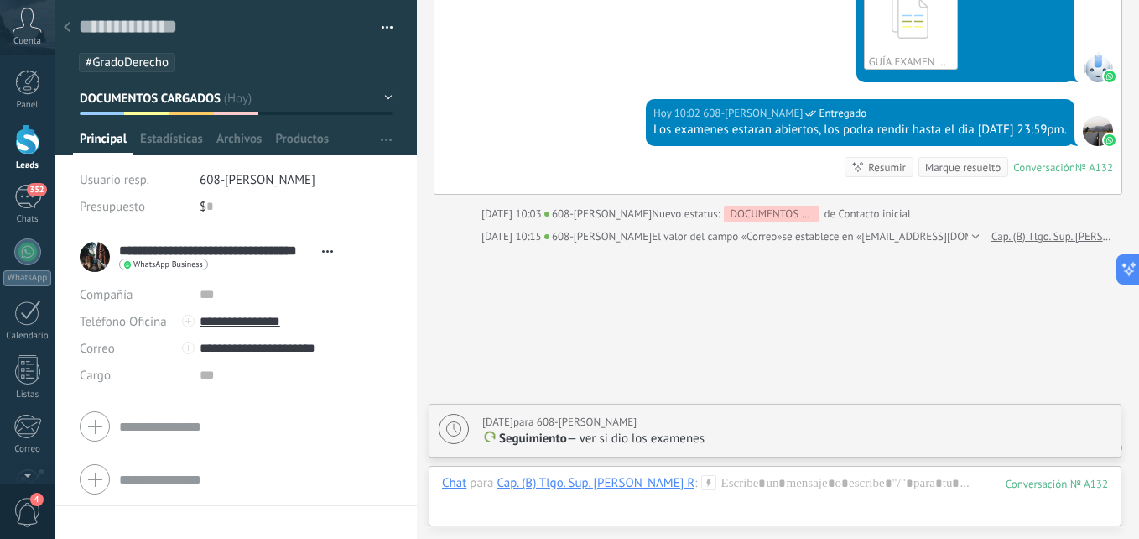
scroll to position [5504, 0]
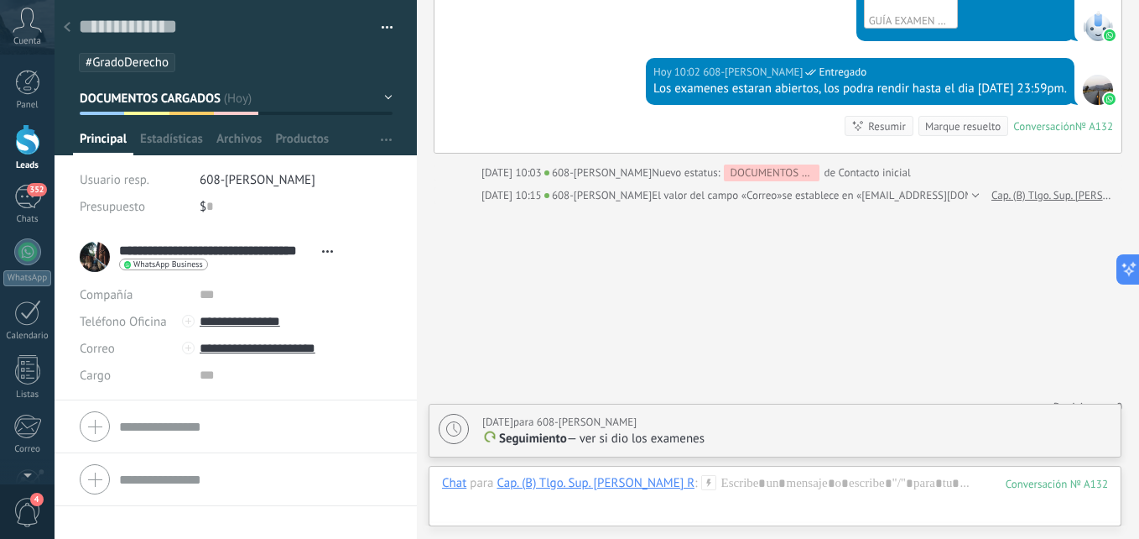
click at [71, 31] on div at bounding box center [66, 28] width 23 height 33
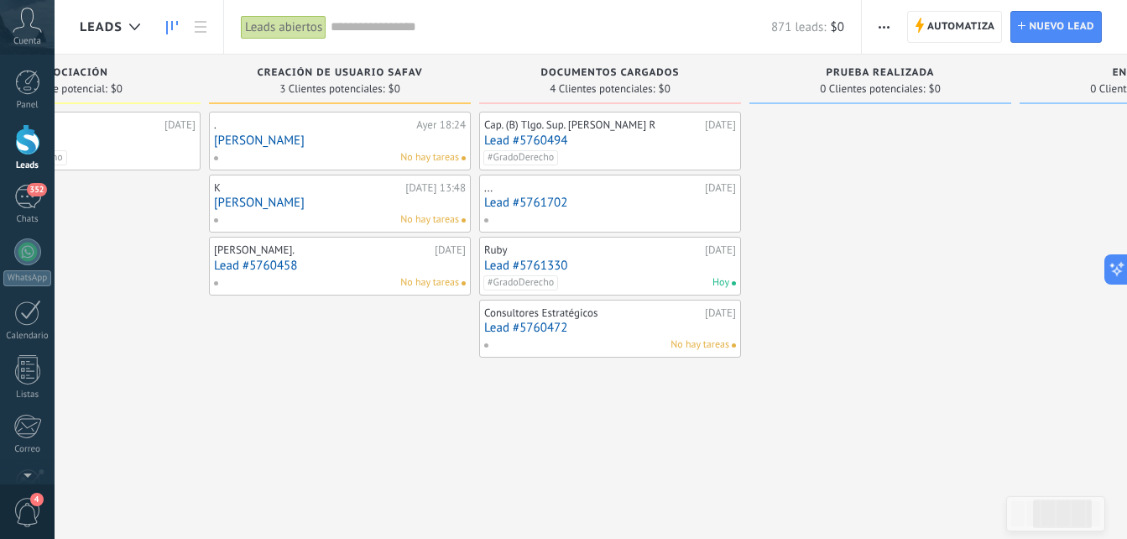
click at [247, 201] on link "[PERSON_NAME]" at bounding box center [340, 202] width 252 height 14
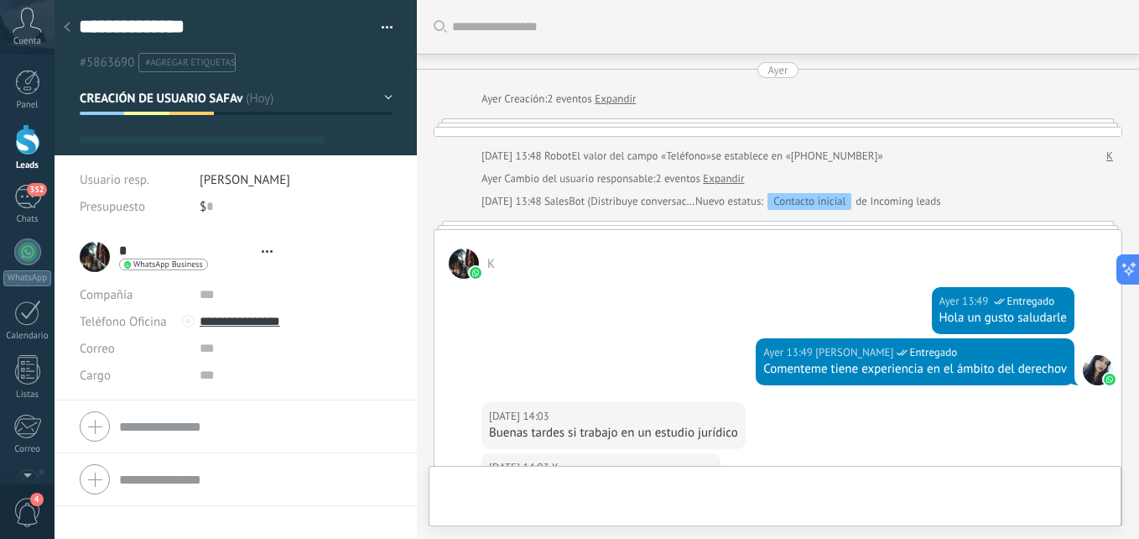
type textarea "**********"
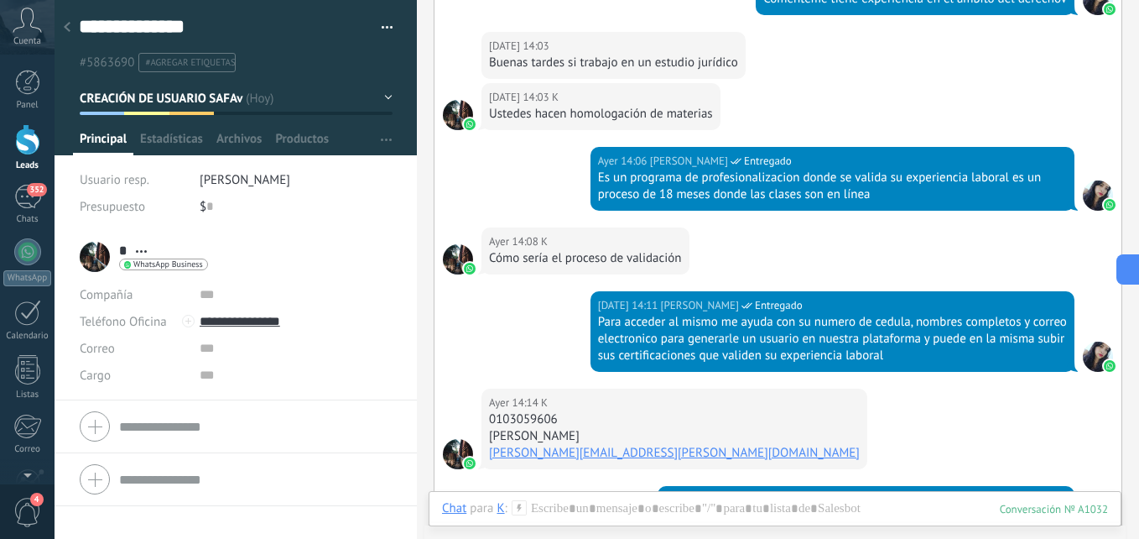
scroll to position [415, 0]
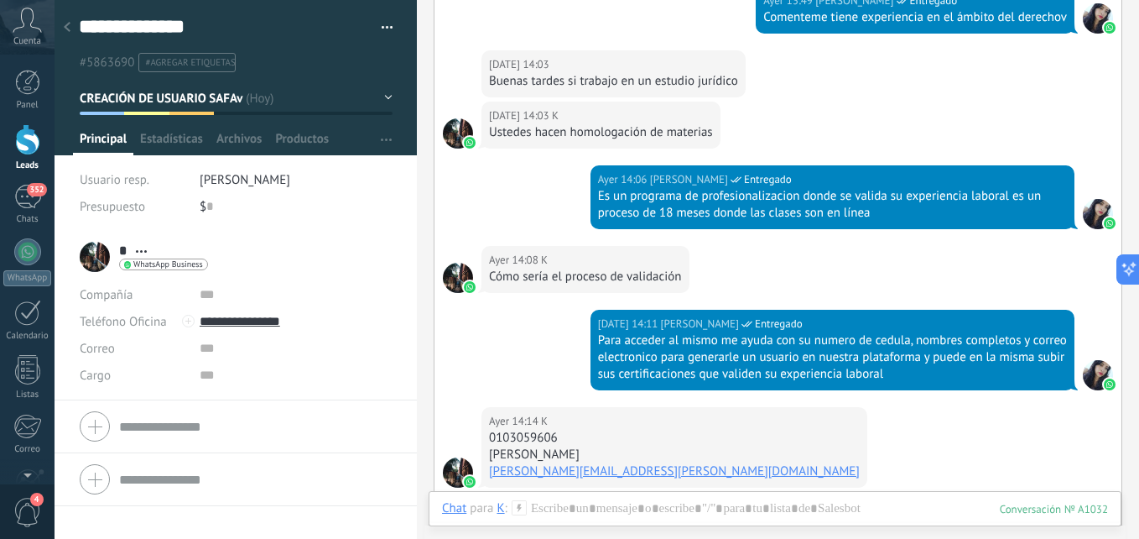
click at [67, 23] on icon at bounding box center [67, 27] width 7 height 10
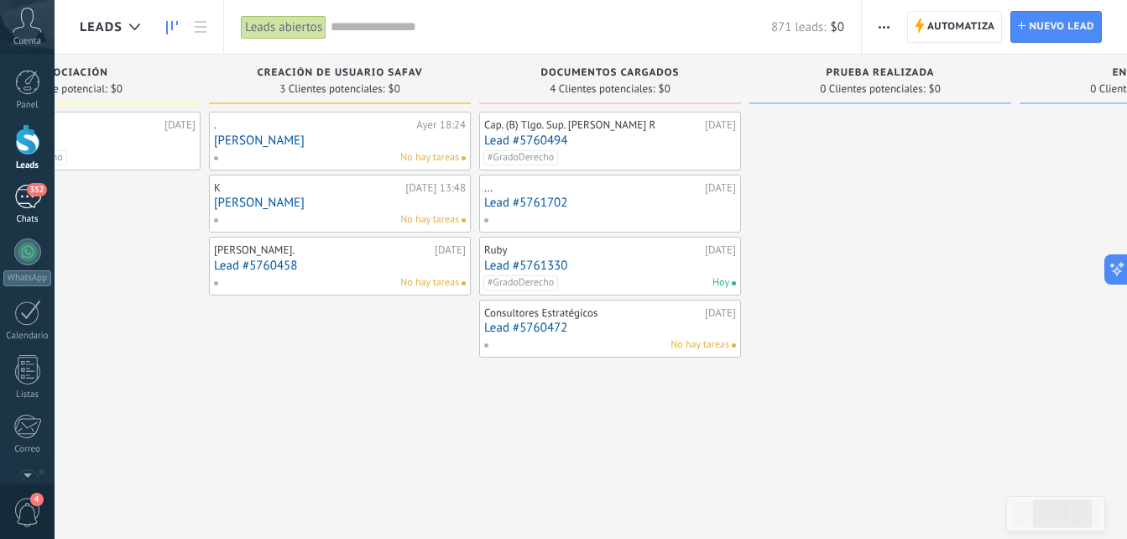
click at [29, 211] on link "352 Chats" at bounding box center [27, 205] width 55 height 40
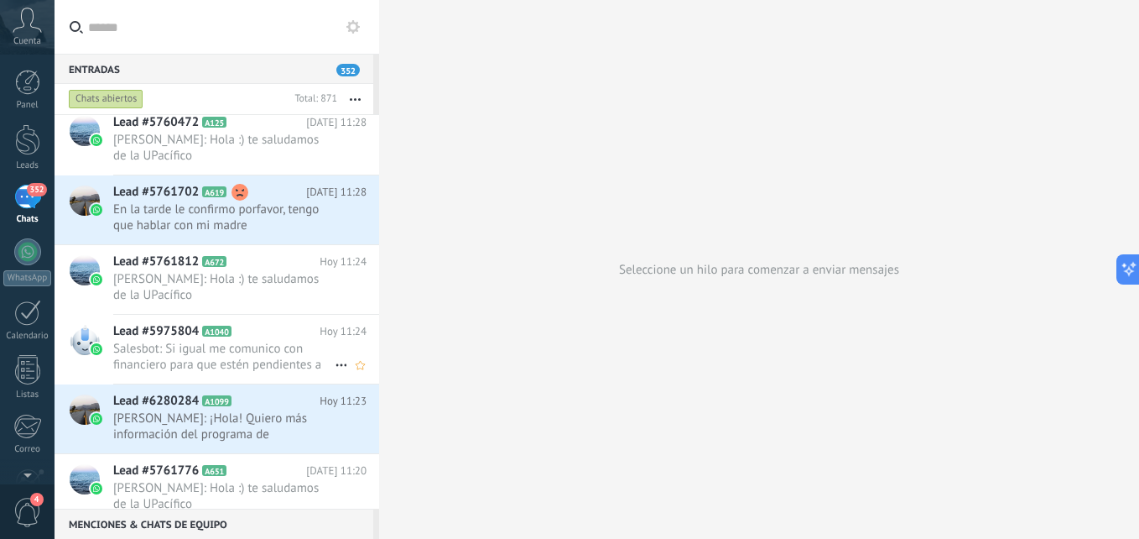
scroll to position [1008, 0]
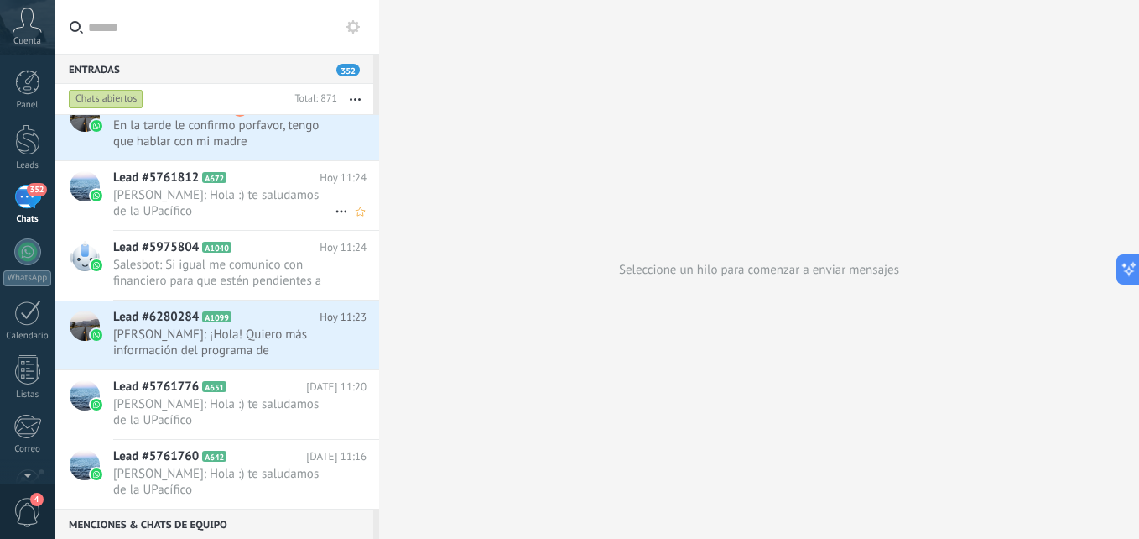
click at [227, 210] on span "[PERSON_NAME]: Hola :) te saludamos de la UPacífico" at bounding box center [223, 203] width 221 height 32
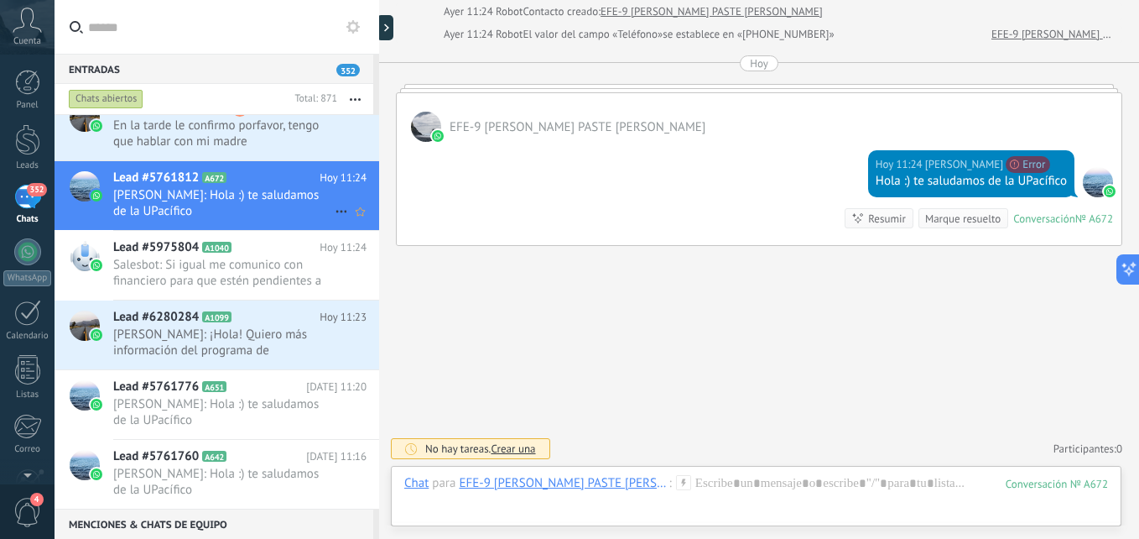
scroll to position [756, 0]
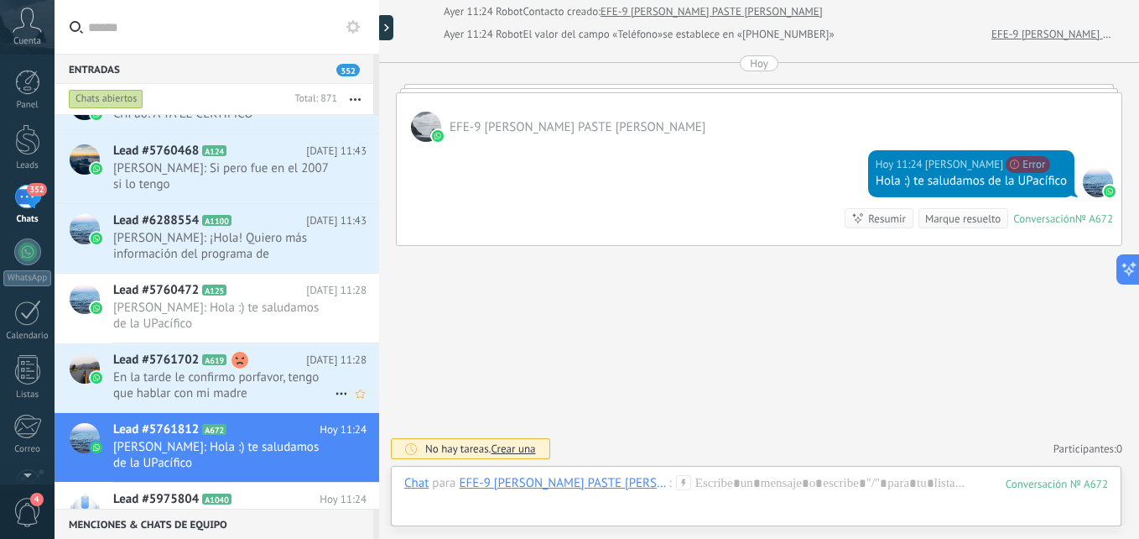
click at [201, 387] on span "En la tarde le confirmo porfavor, tengo que hablar con mi madre" at bounding box center [223, 385] width 221 height 32
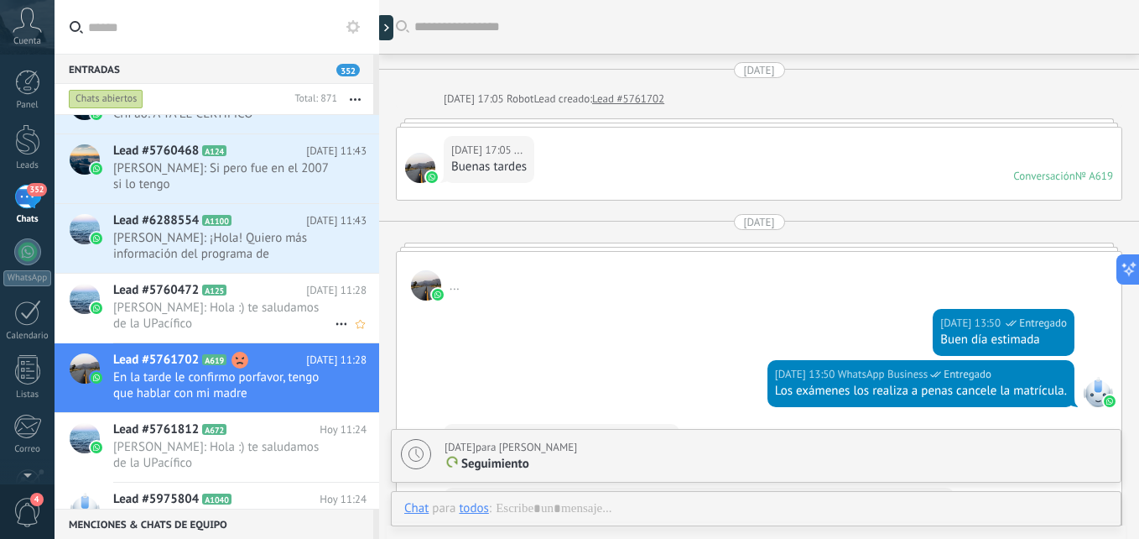
scroll to position [2712, 0]
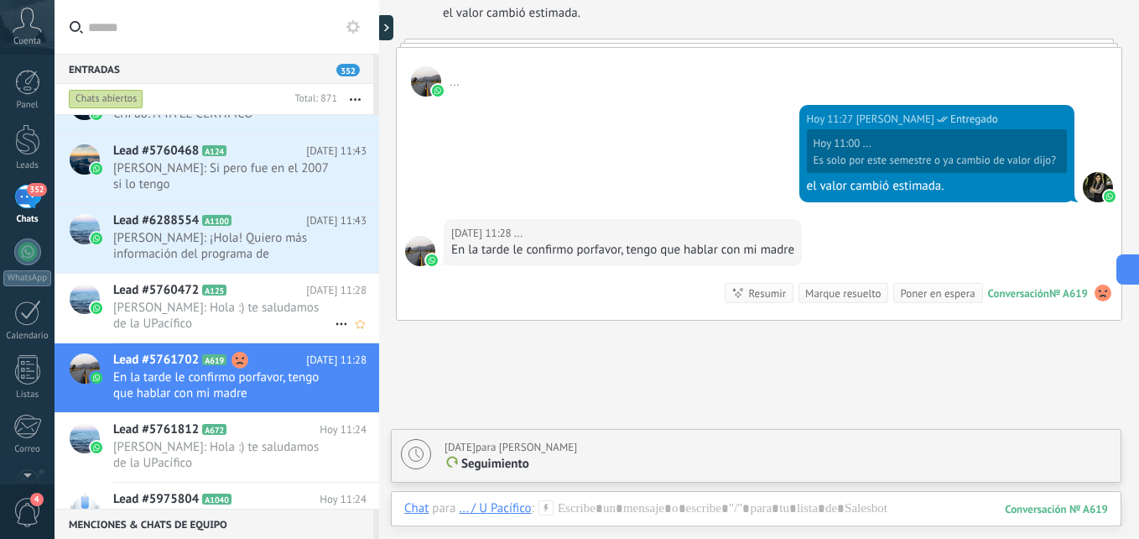
click at [210, 313] on span "[PERSON_NAME]: Hola :) te saludamos de la UPacífico" at bounding box center [223, 316] width 221 height 32
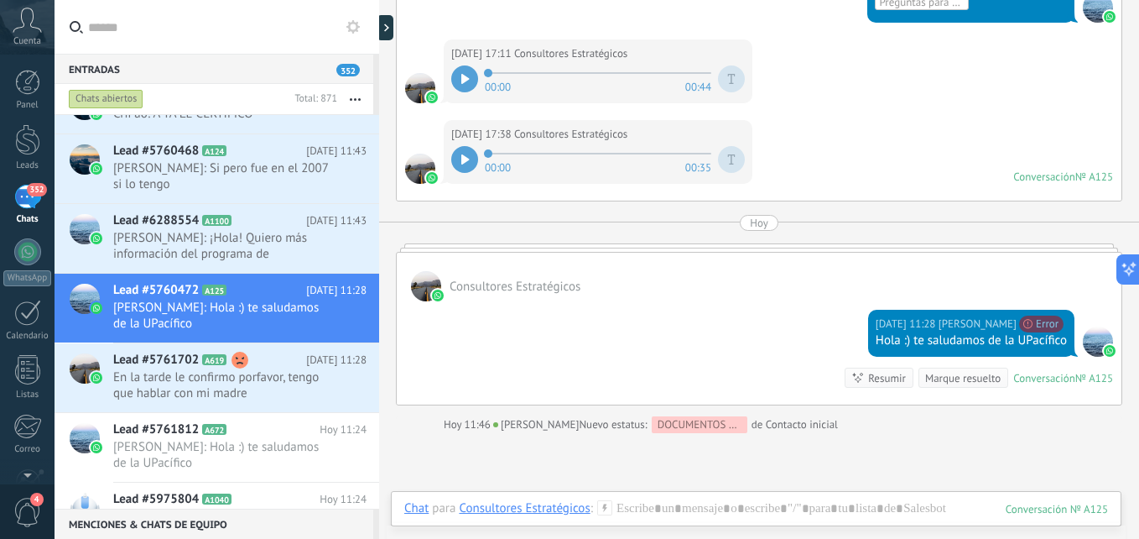
scroll to position [2504, 0]
